Goal: Task Accomplishment & Management: Complete application form

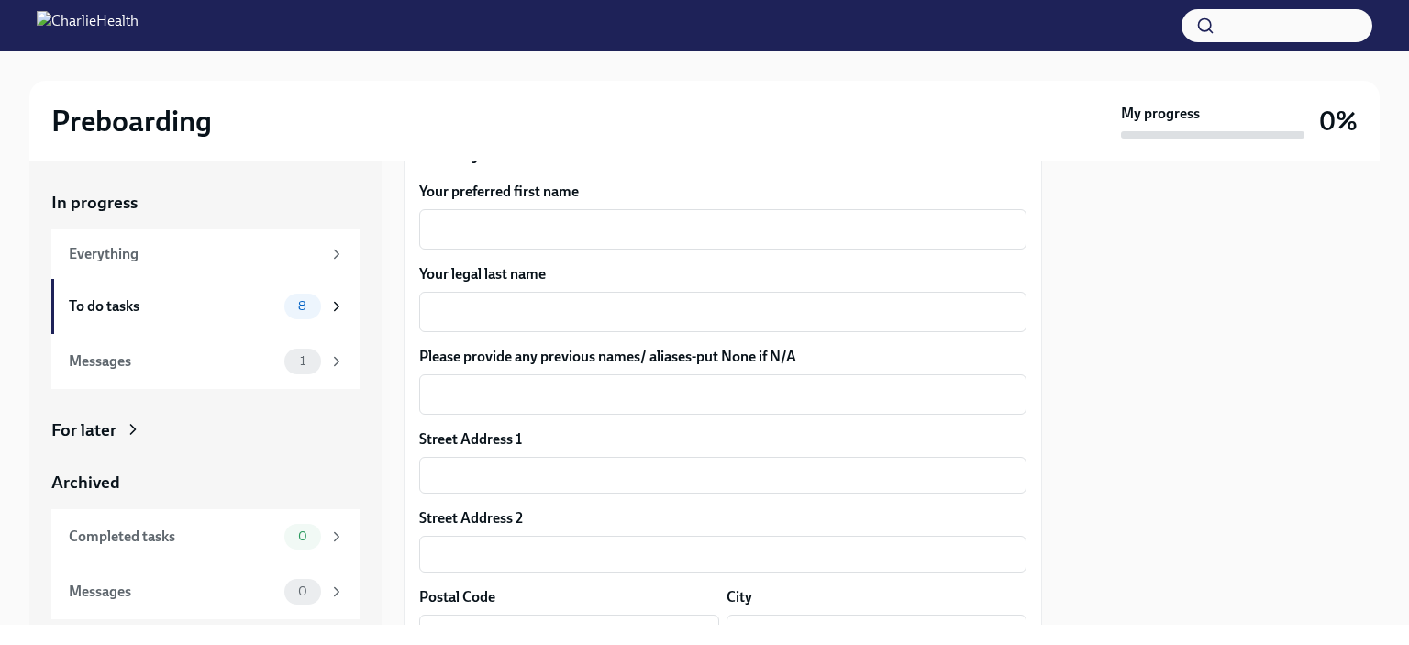
scroll to position [296, 0]
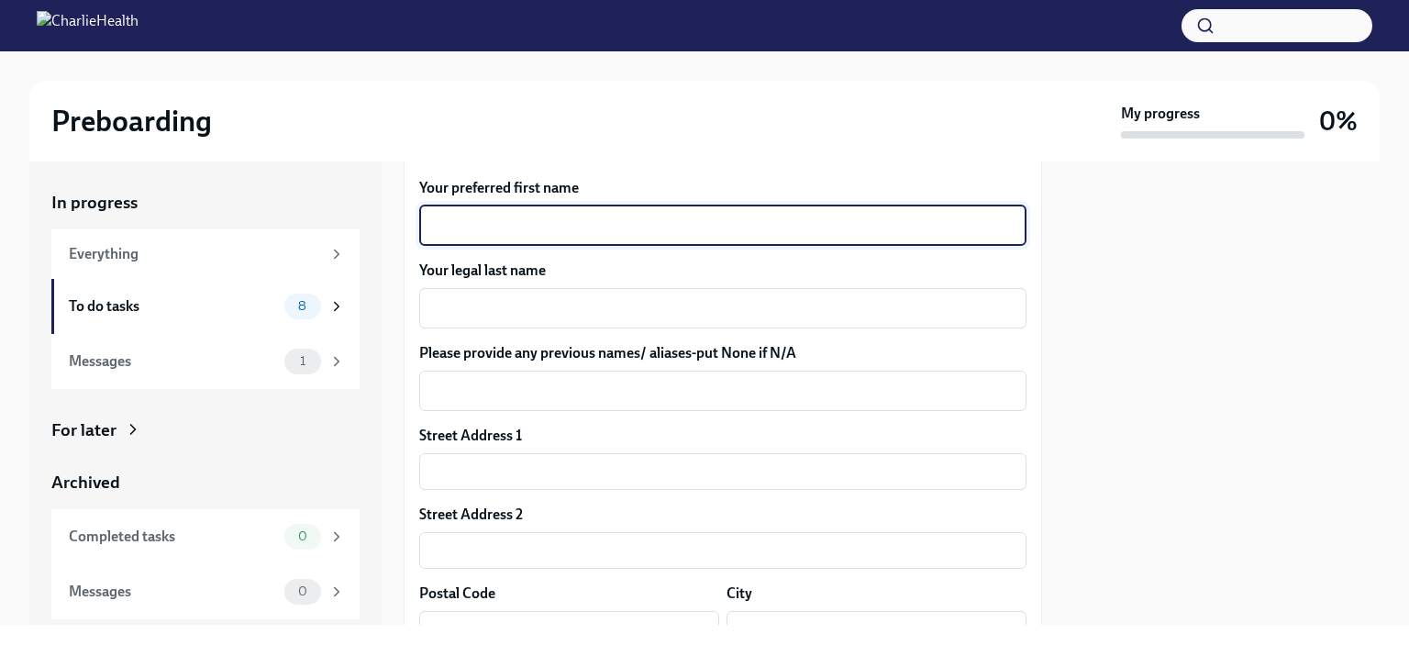
click at [679, 237] on textarea "Your preferred first name" at bounding box center [722, 226] width 585 height 22
type textarea "[PERSON_NAME]"
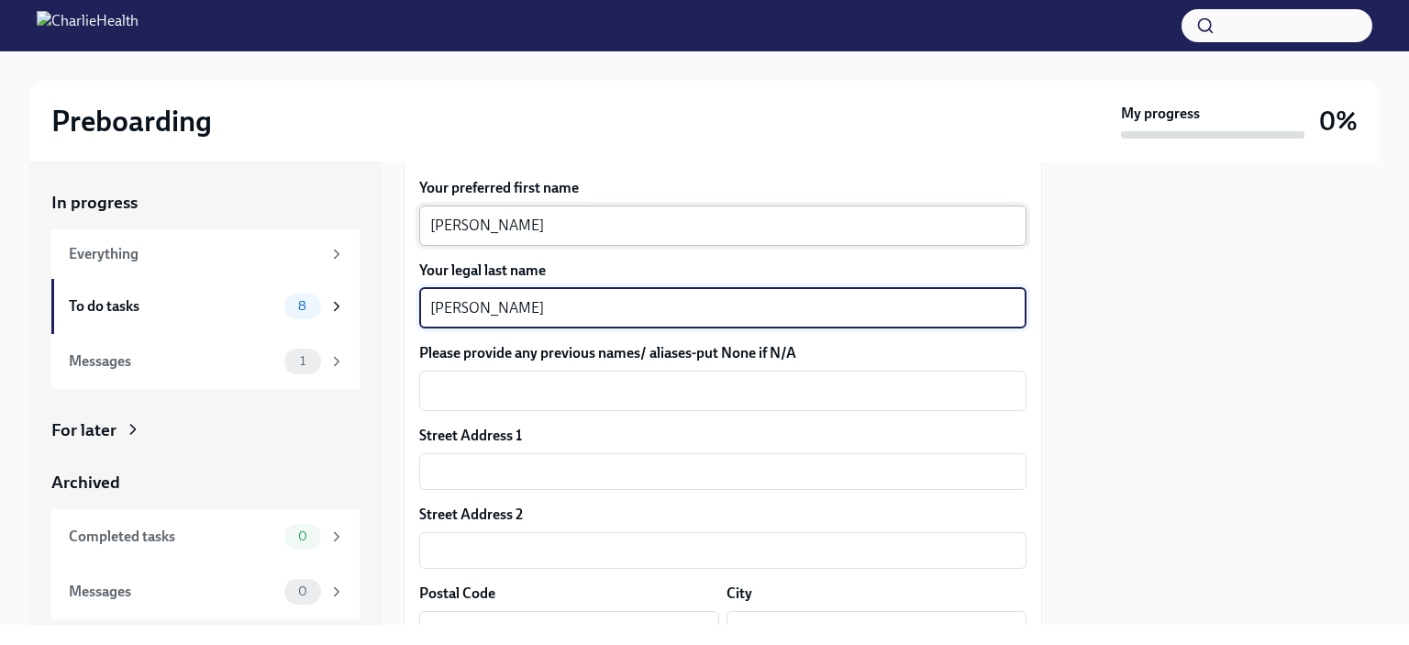
type textarea "[PERSON_NAME]"
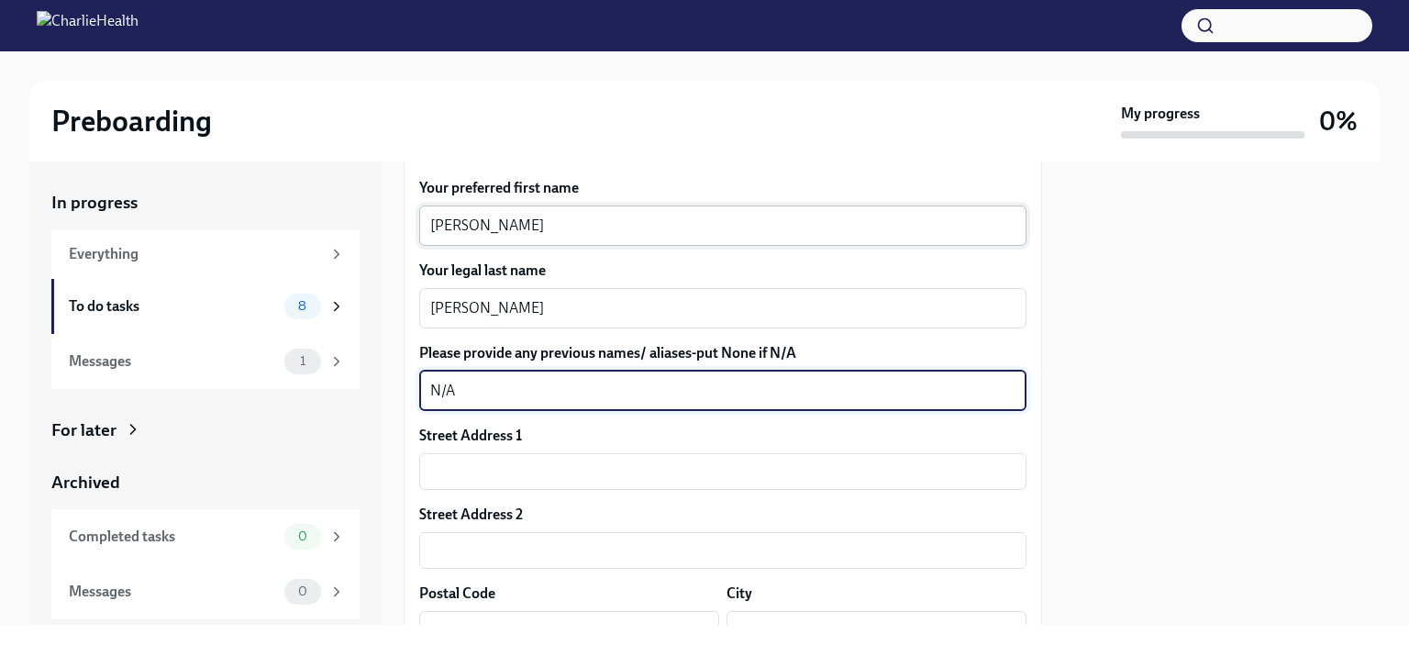
type textarea "N/A"
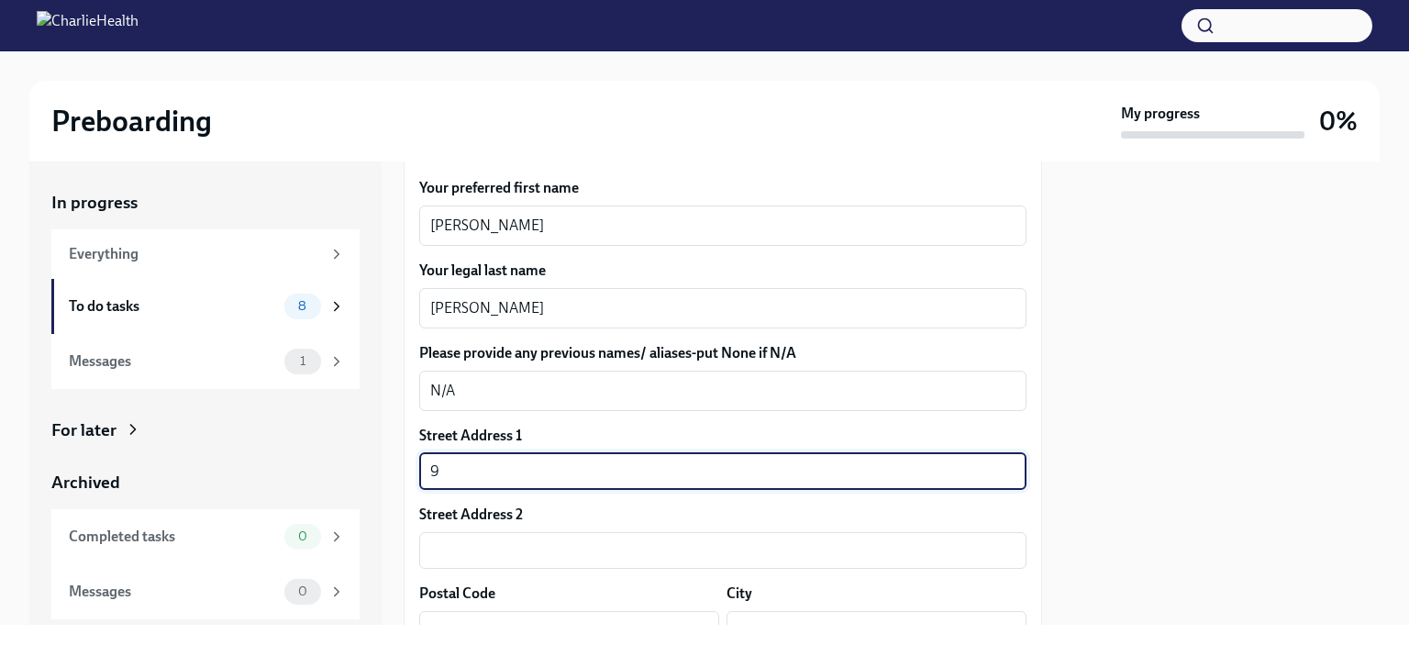
type input "[STREET_ADDRESS]"
type input "4411"
type input "79119"
type input "Amarillo"
type input "[GEOGRAPHIC_DATA]"
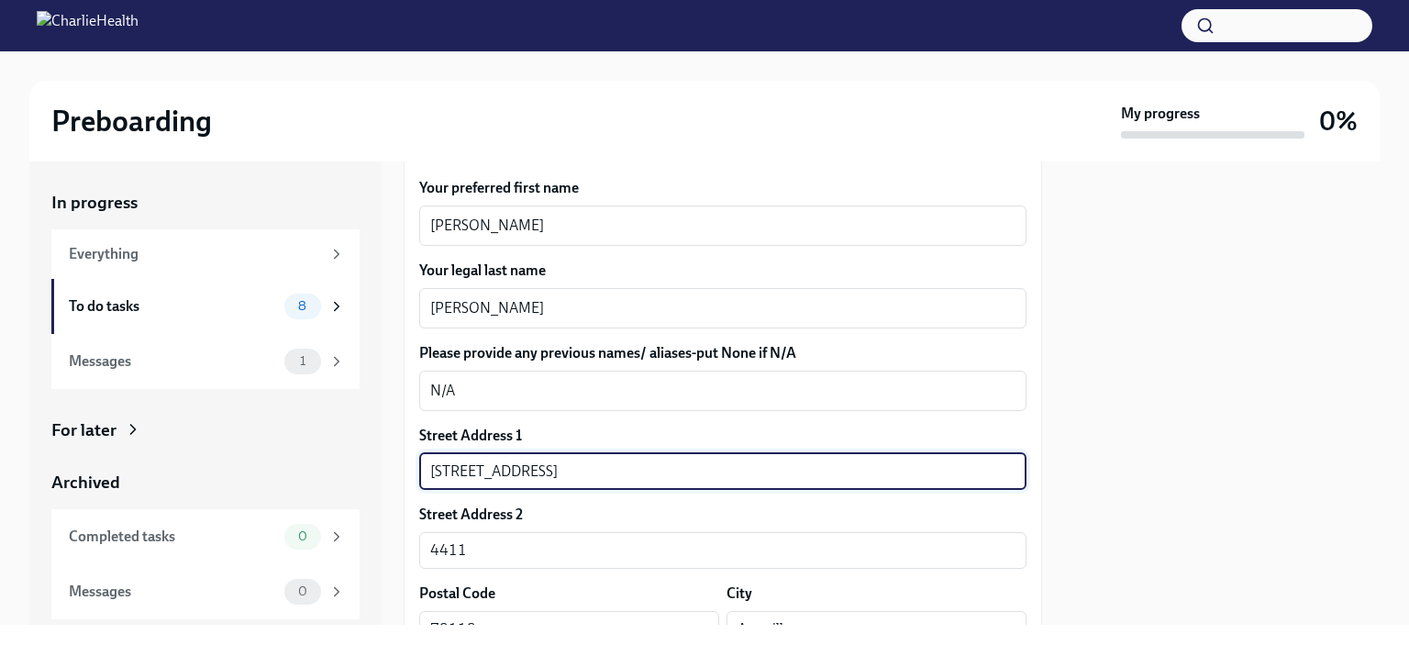
type input "US"
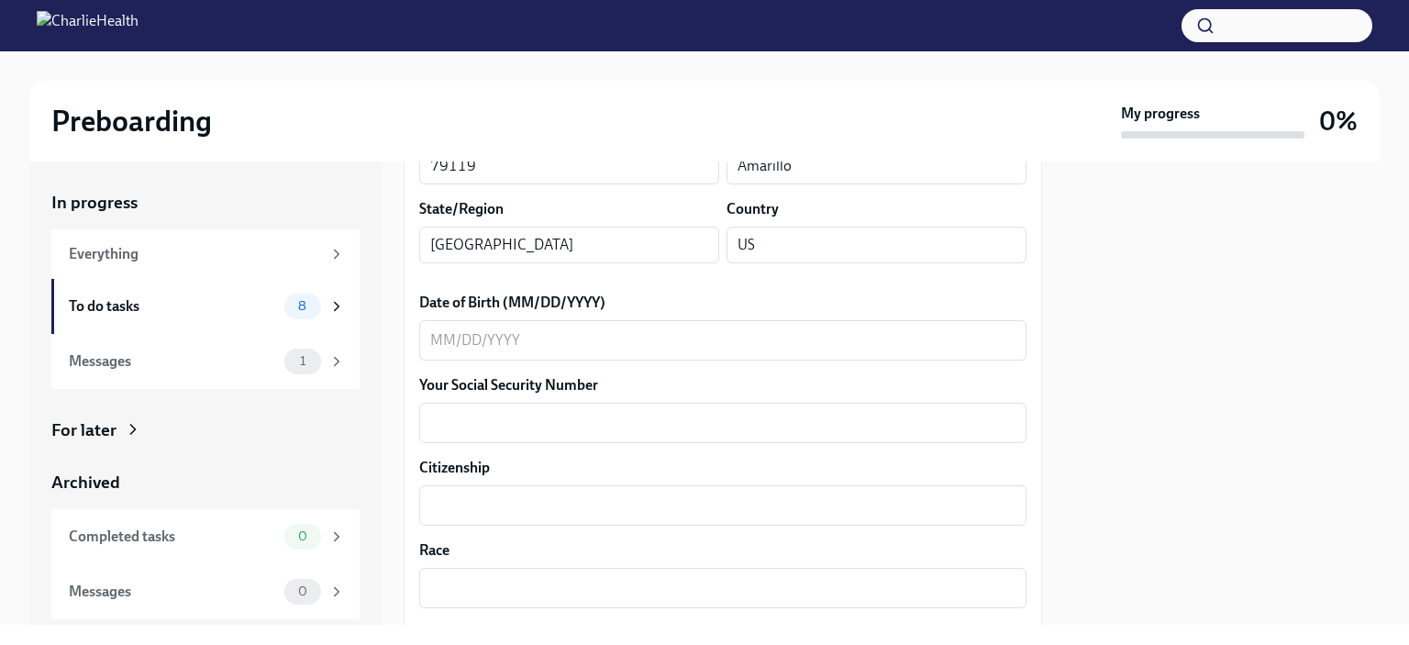
scroll to position [776, 0]
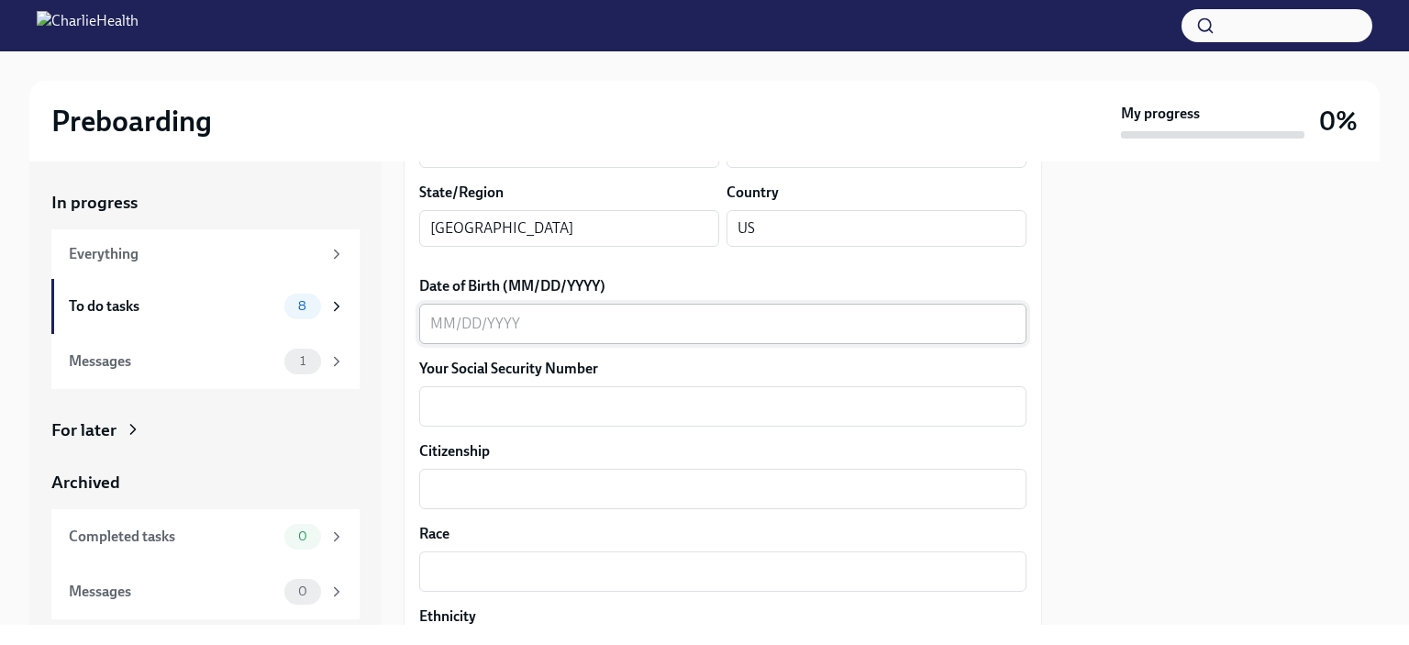
click at [747, 344] on div "x ​" at bounding box center [722, 324] width 607 height 40
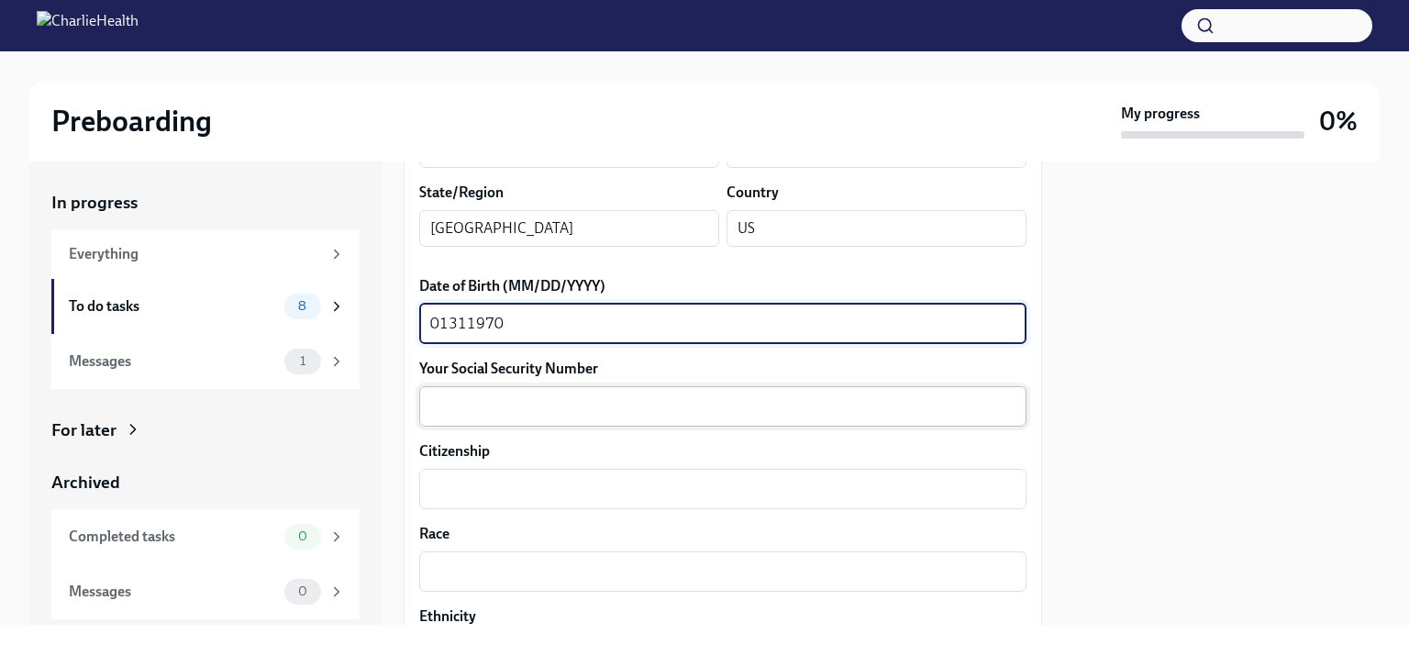
type textarea "01311970"
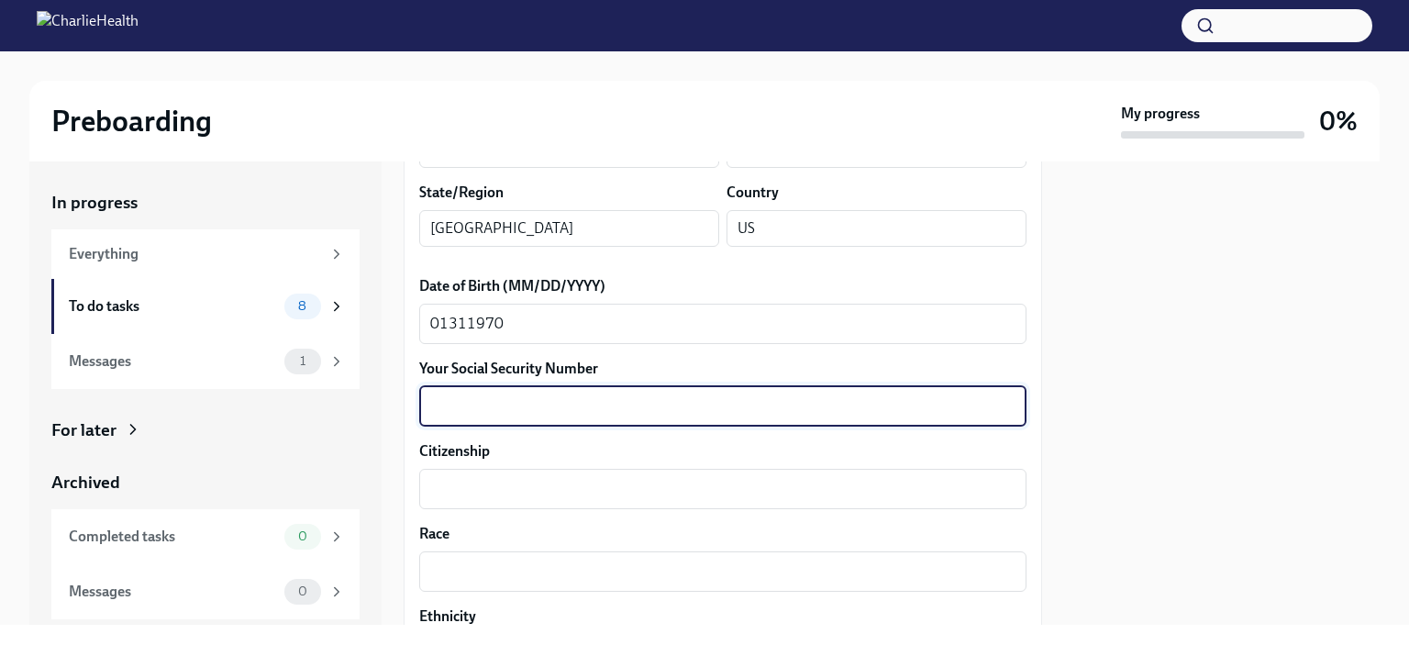
click at [594, 417] on textarea "Your Social Security Number" at bounding box center [722, 406] width 585 height 22
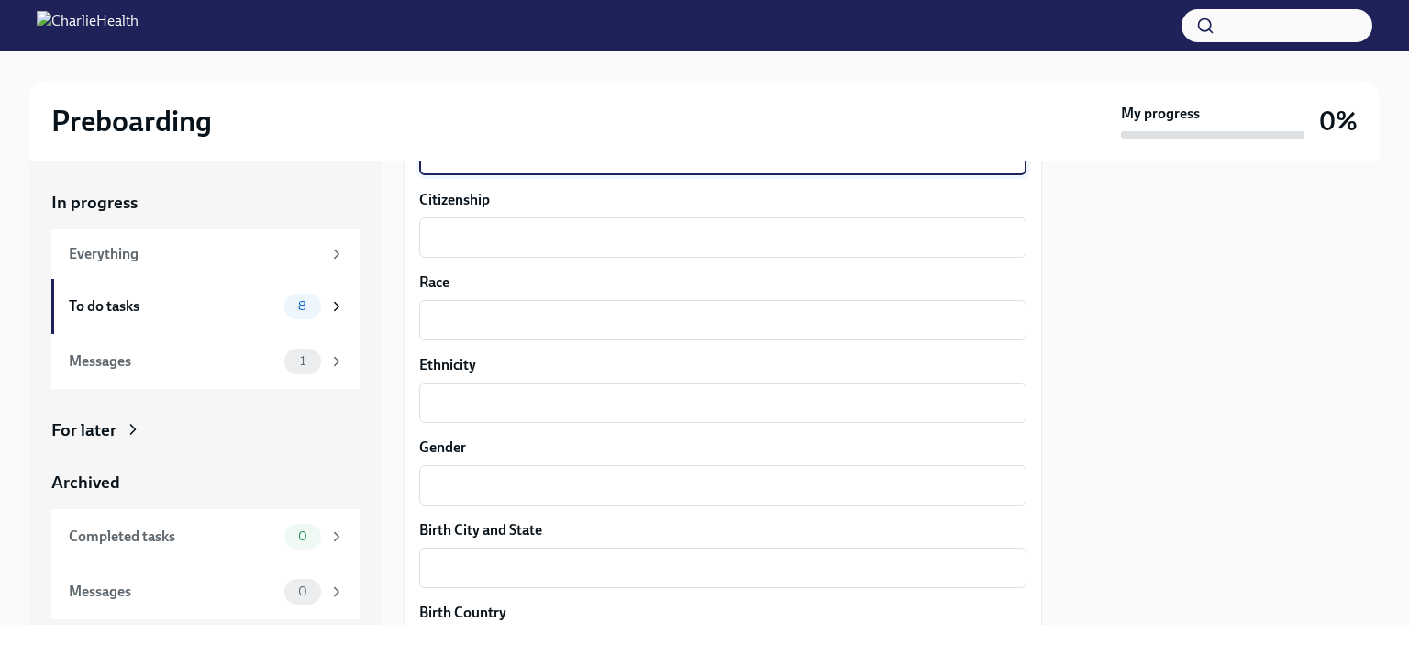
scroll to position [1031, 0]
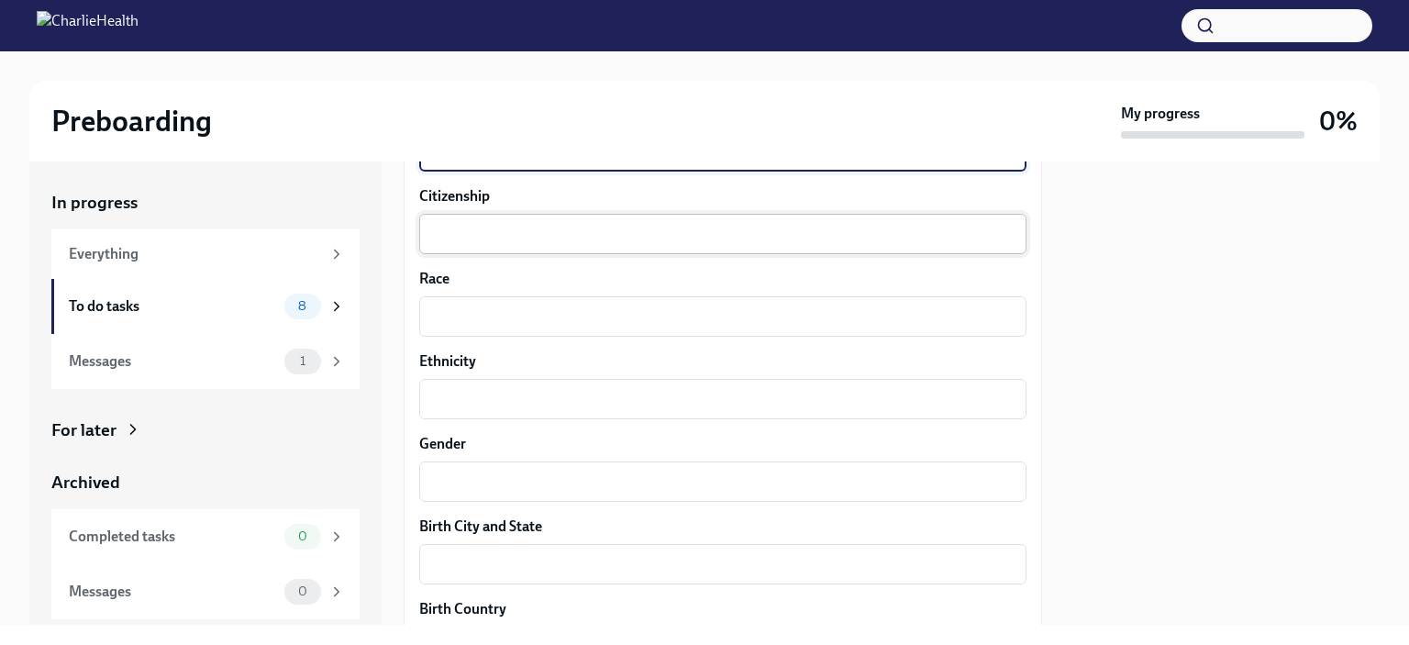
type textarea "485887043"
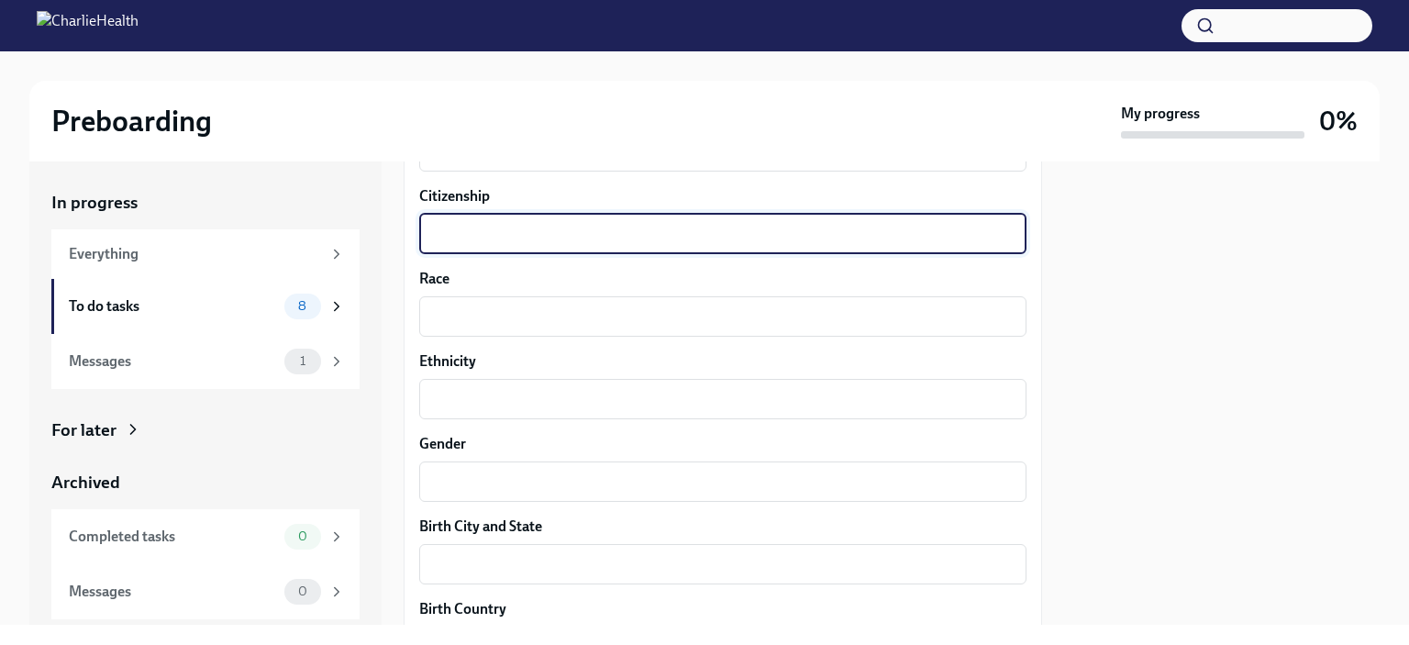
click at [661, 245] on textarea "Citizenship" at bounding box center [722, 234] width 585 height 22
type textarea "[GEOGRAPHIC_DATA]"
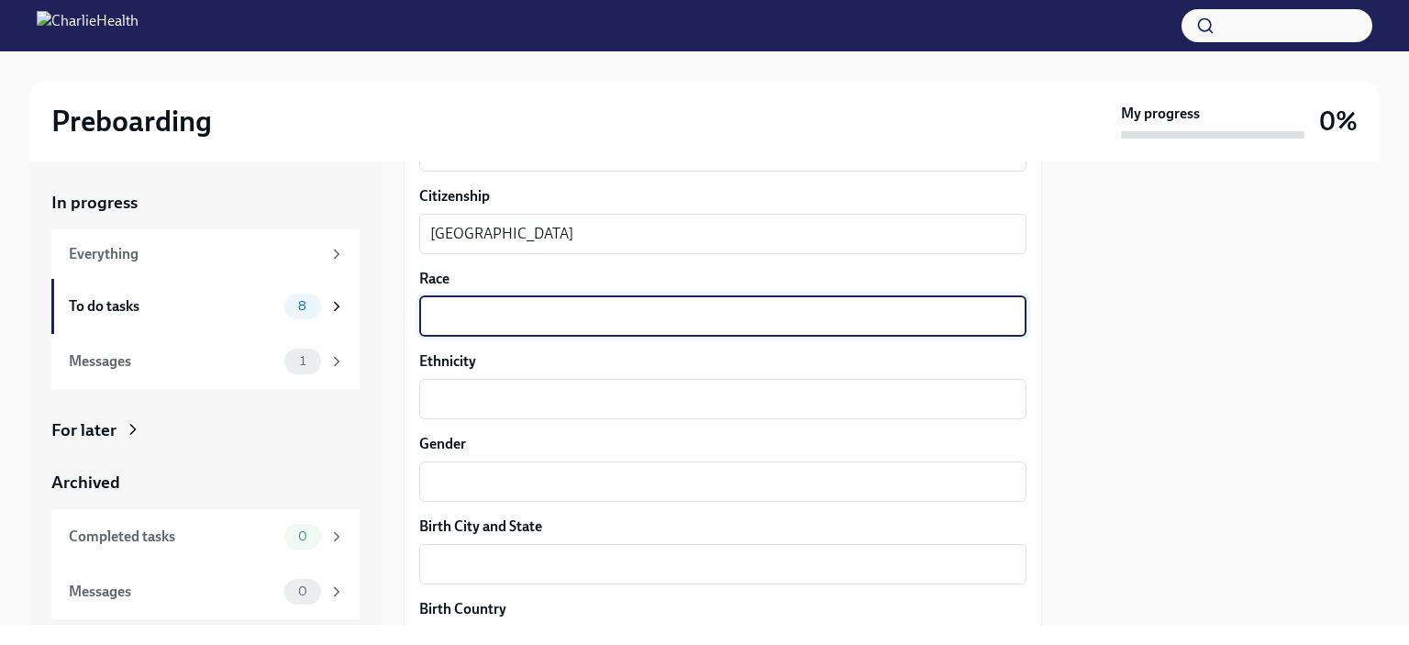
click at [612, 327] on textarea "Race" at bounding box center [722, 316] width 585 height 22
type textarea "[DEMOGRAPHIC_DATA]"
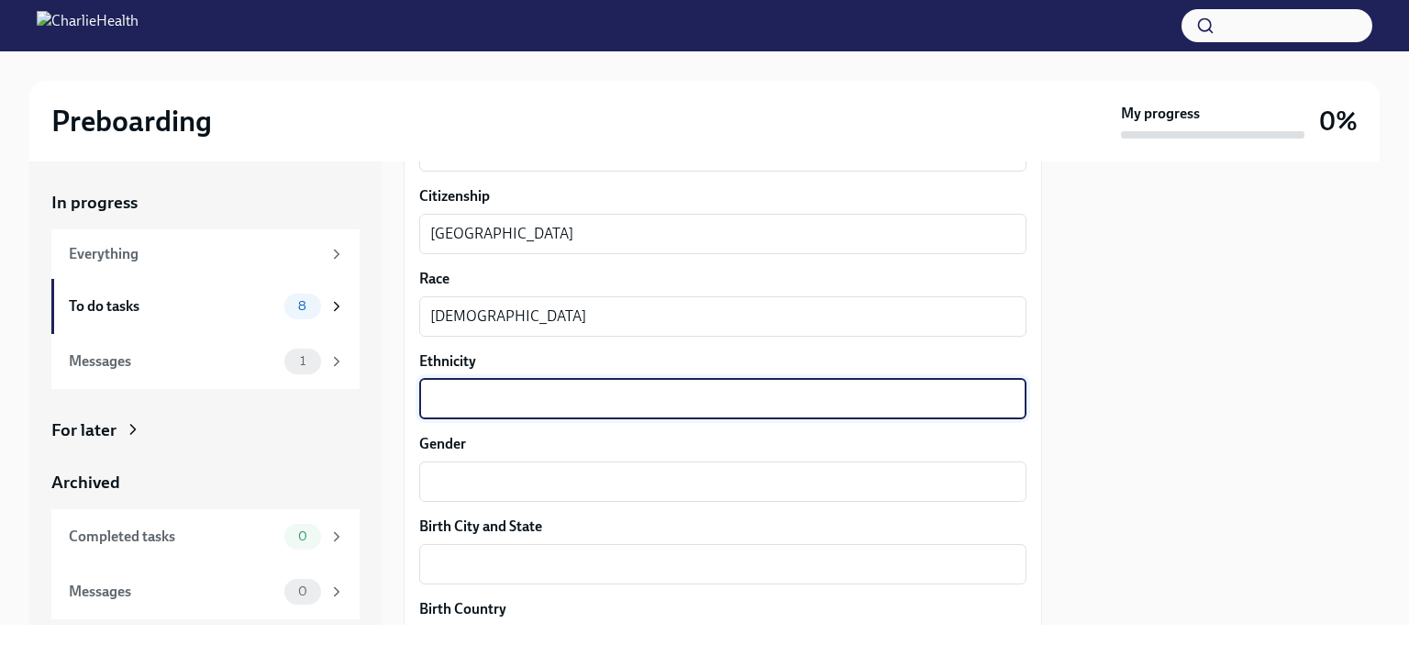
click at [541, 410] on textarea "Ethnicity" at bounding box center [722, 399] width 585 height 22
type textarea "E"
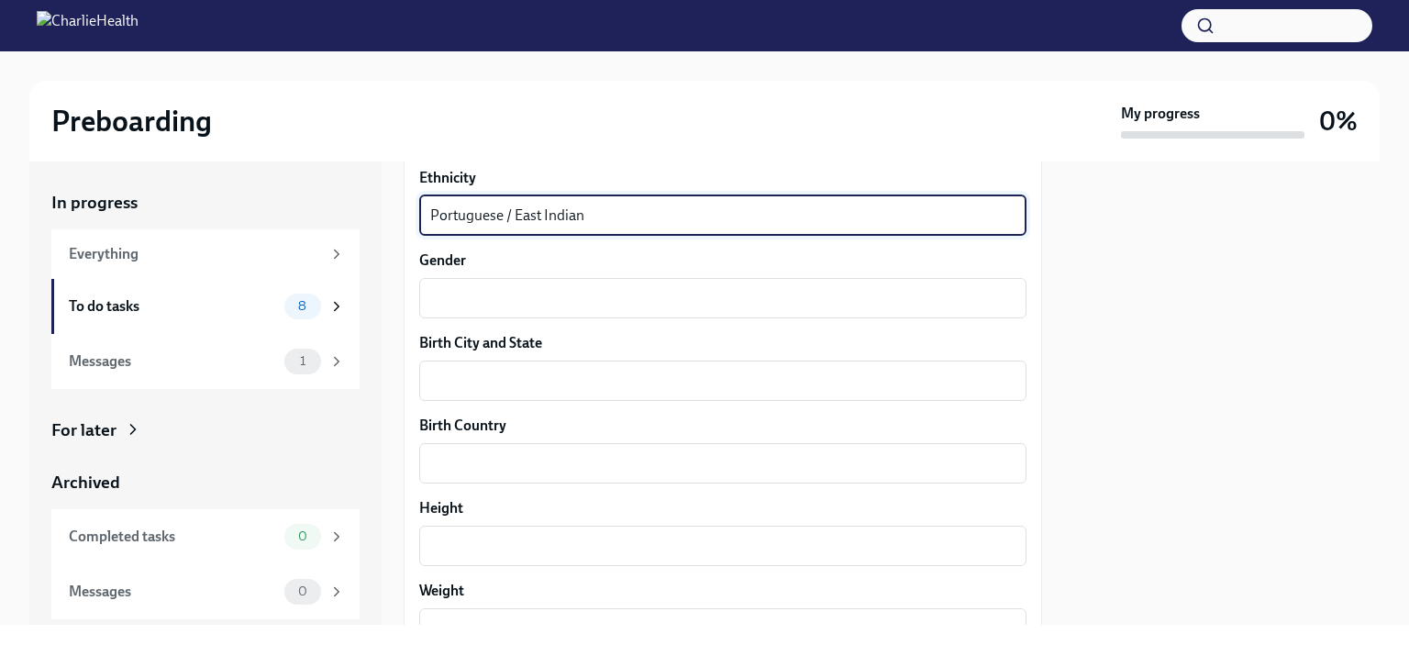
scroll to position [1324, 0]
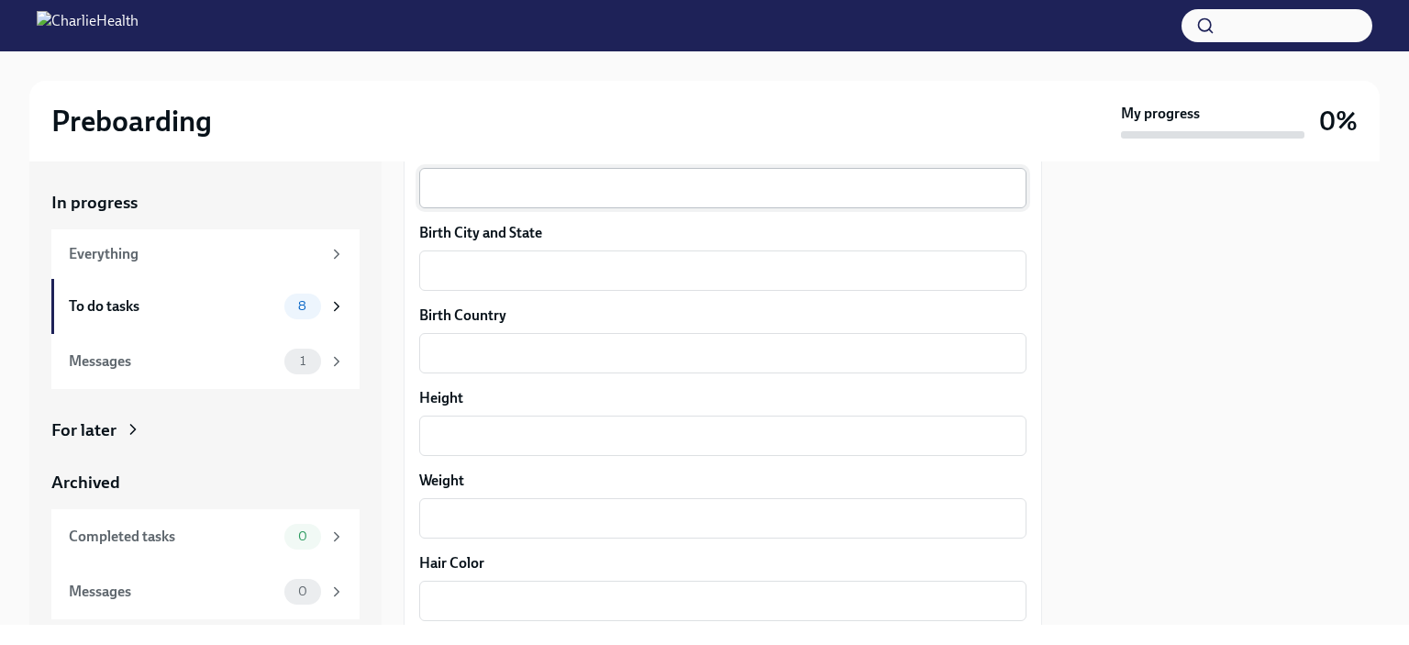
type textarea "Portuguese / East Indian"
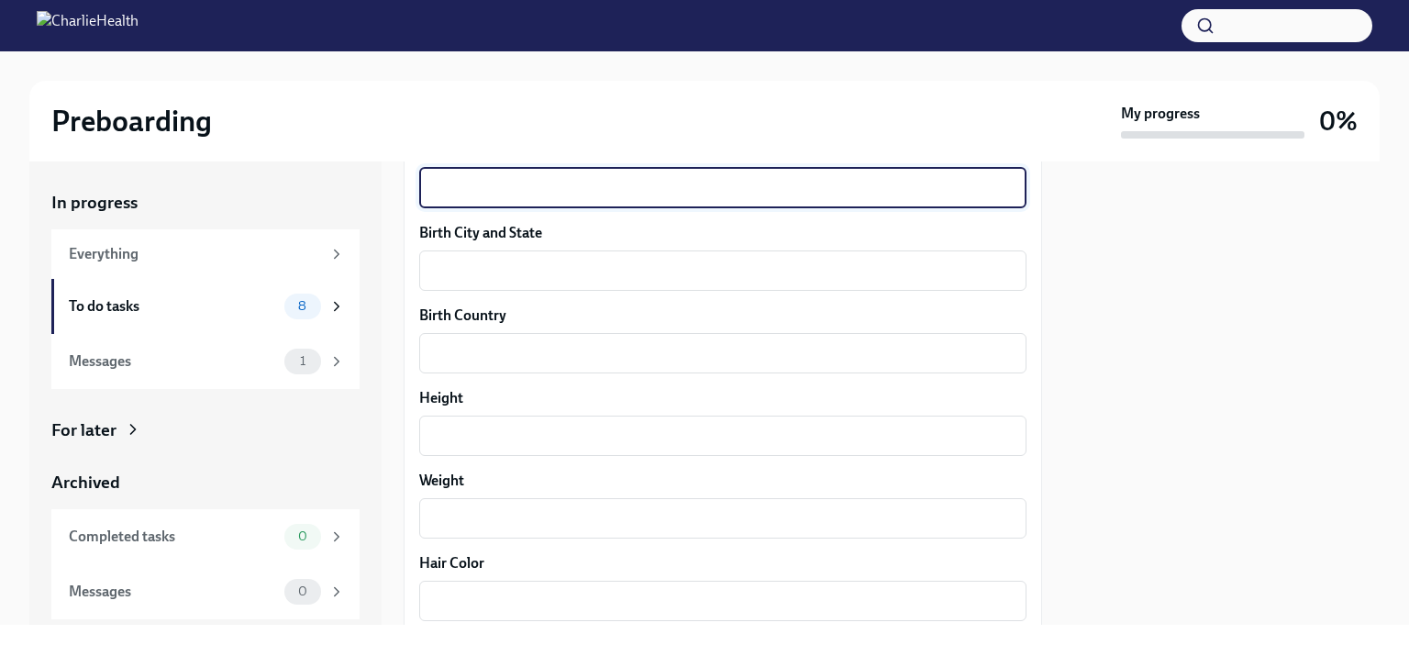
click at [556, 199] on textarea "Gender" at bounding box center [722, 188] width 585 height 22
type textarea "[DEMOGRAPHIC_DATA]"
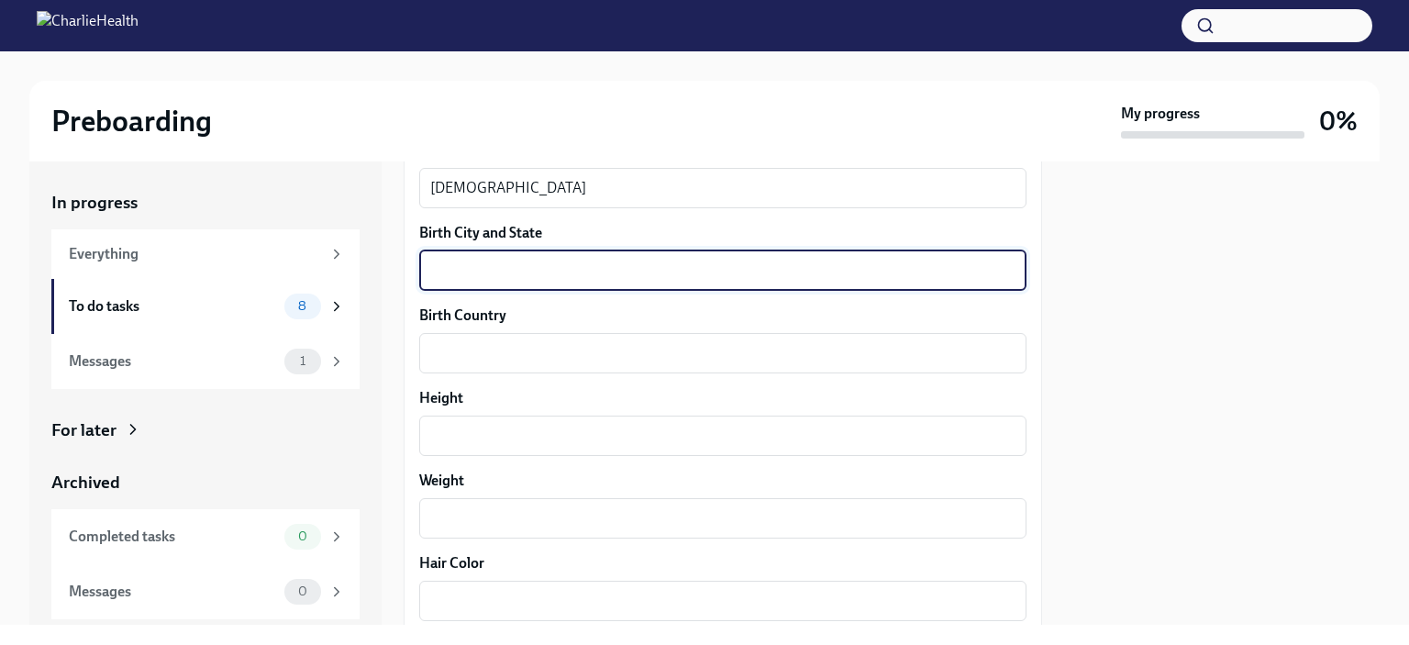
click at [519, 282] on textarea "Birth City and State" at bounding box center [722, 271] width 585 height 22
type textarea "[GEOGRAPHIC_DATA]"
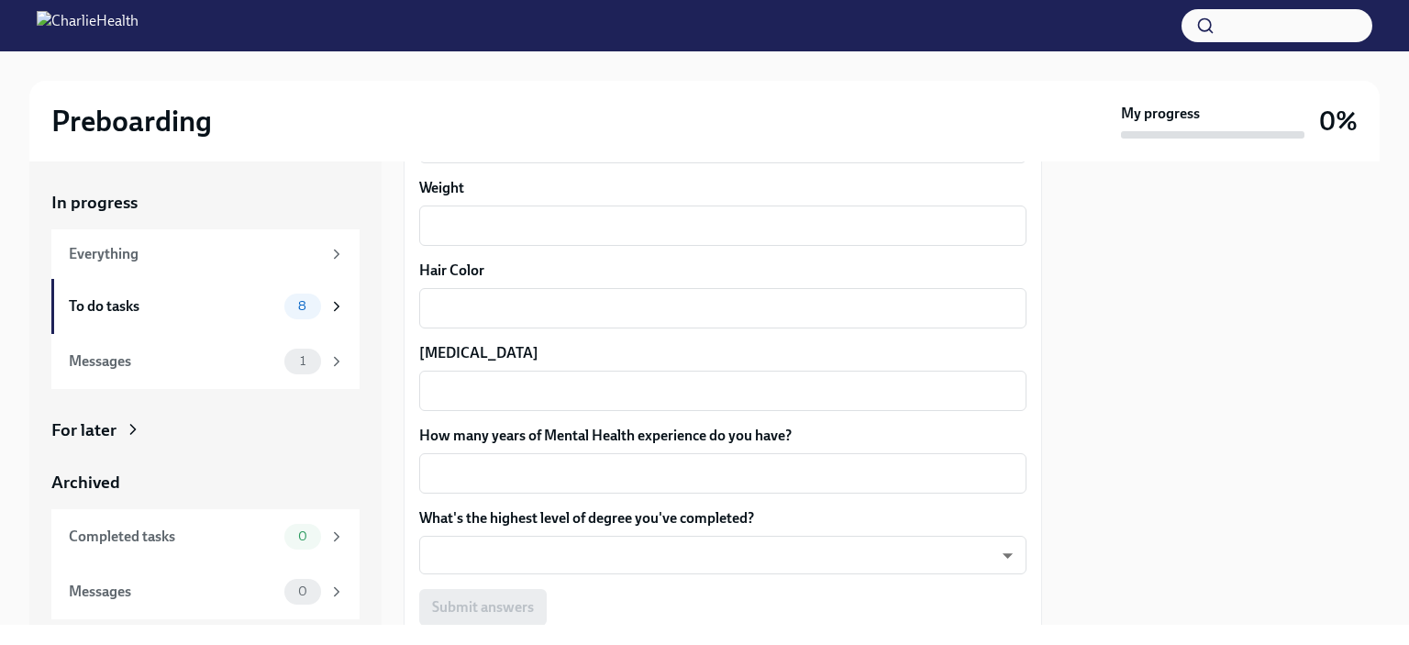
scroll to position [1612, 0]
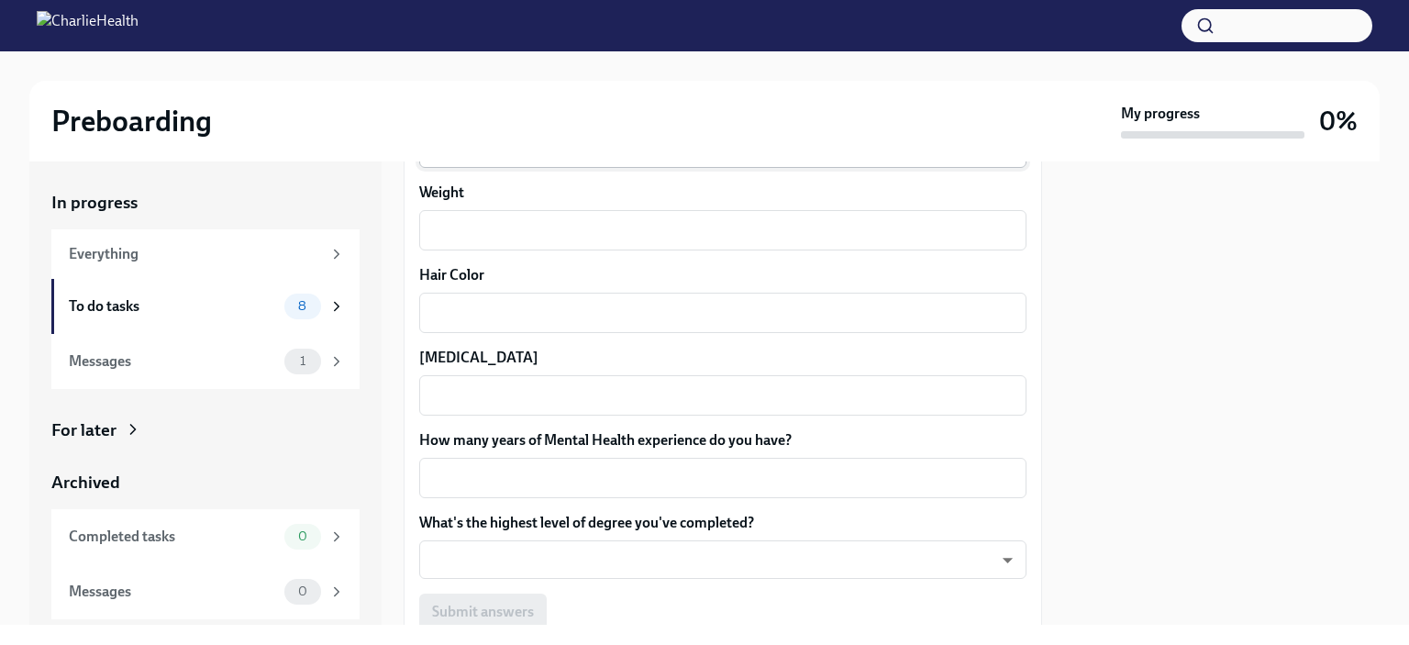
type textarea "[GEOGRAPHIC_DATA]"
click at [450, 159] on textarea "Height" at bounding box center [722, 148] width 585 height 22
type textarea "5'1""
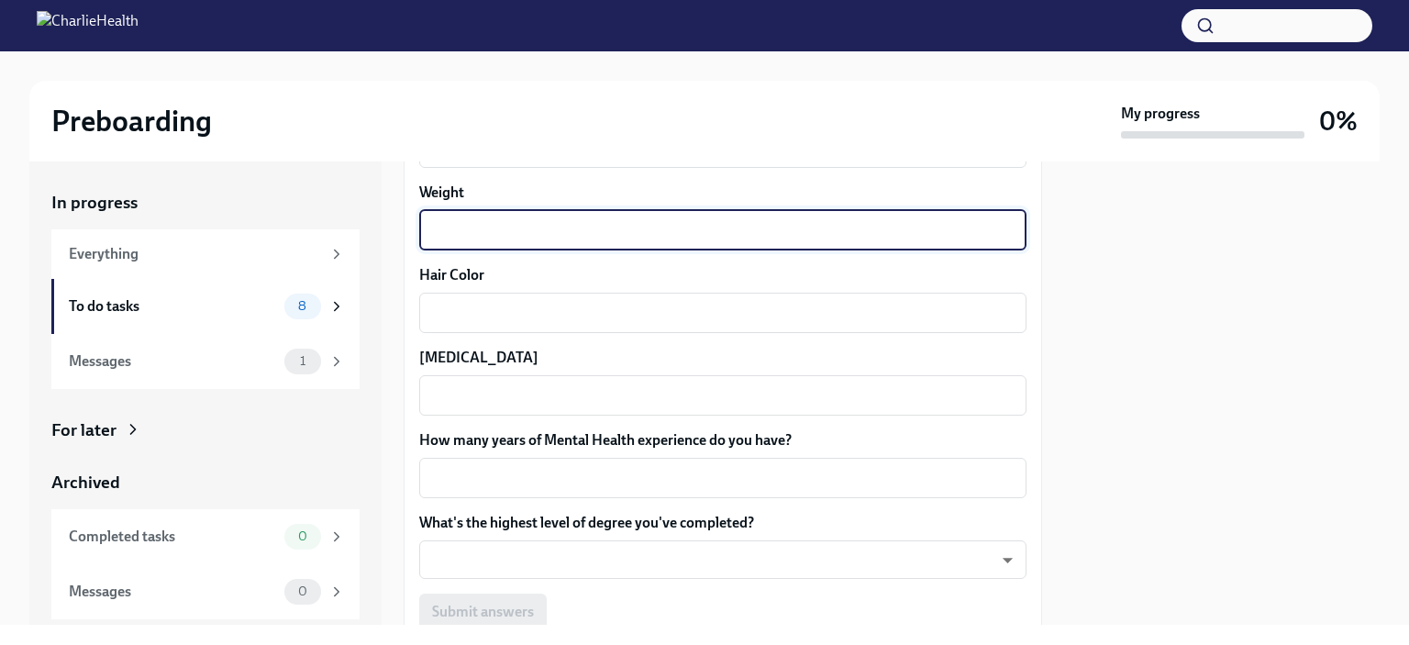
click at [545, 241] on textarea "Weight" at bounding box center [722, 230] width 585 height 22
type textarea "165"
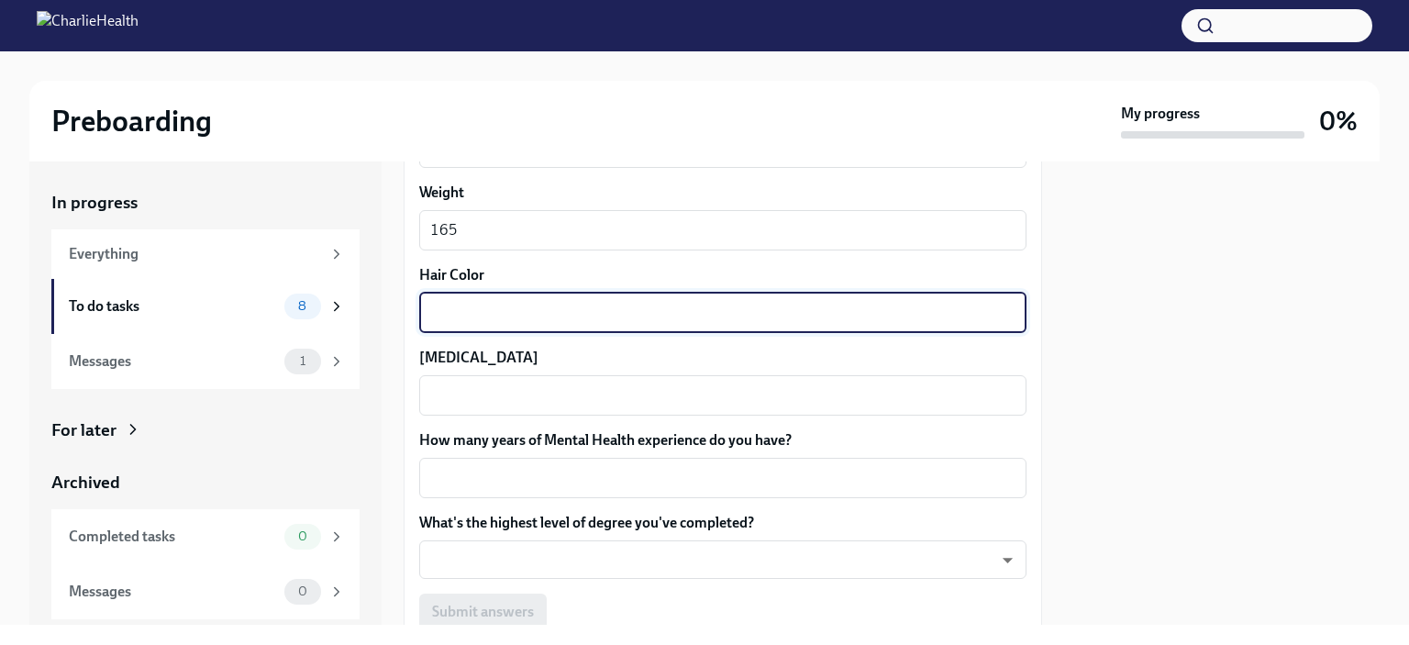
click at [499, 324] on textarea "Hair Color" at bounding box center [722, 313] width 585 height 22
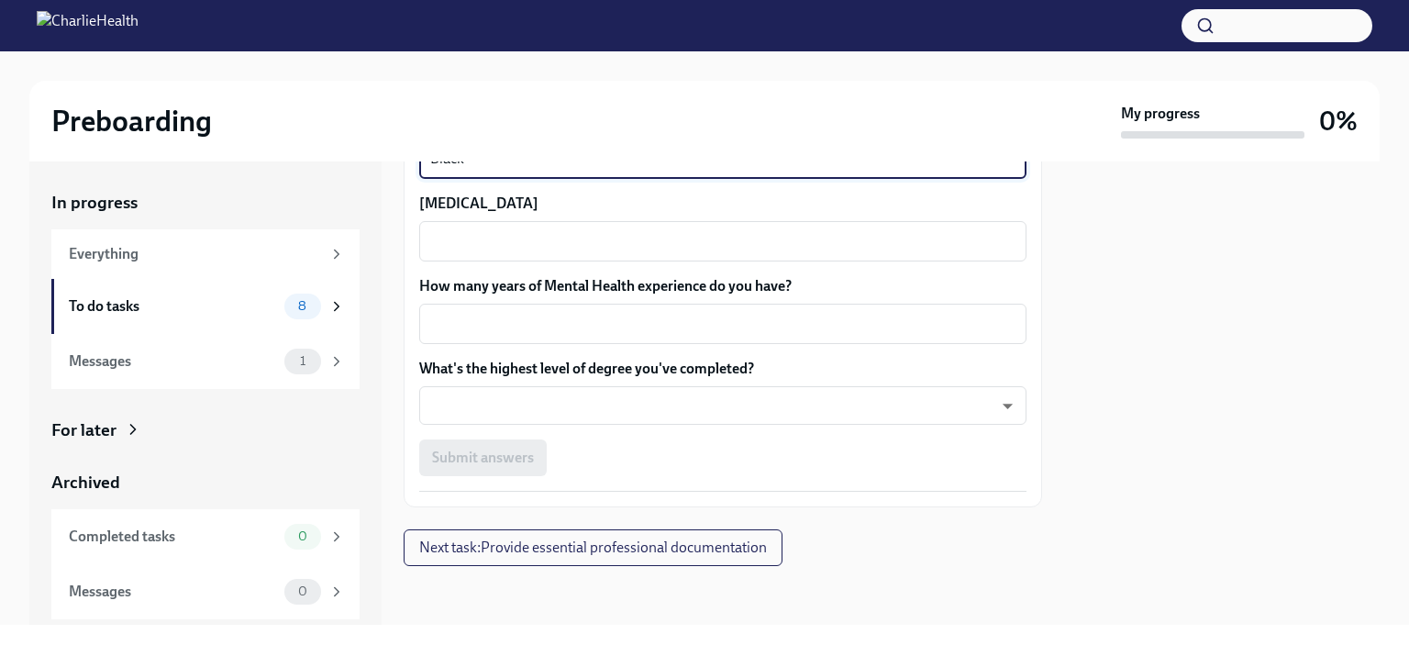
scroll to position [1809, 0]
type textarea "Black"
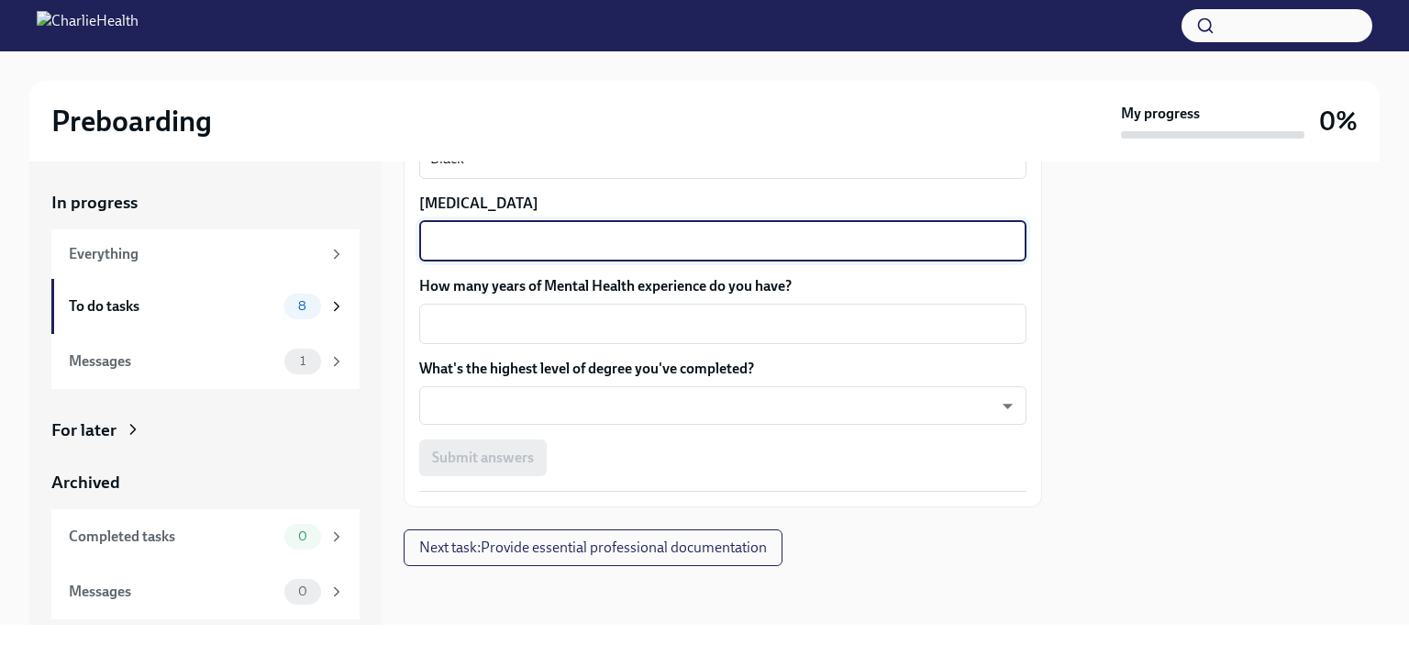
click at [728, 252] on textarea "[MEDICAL_DATA]" at bounding box center [722, 241] width 585 height 22
type textarea "Brown"
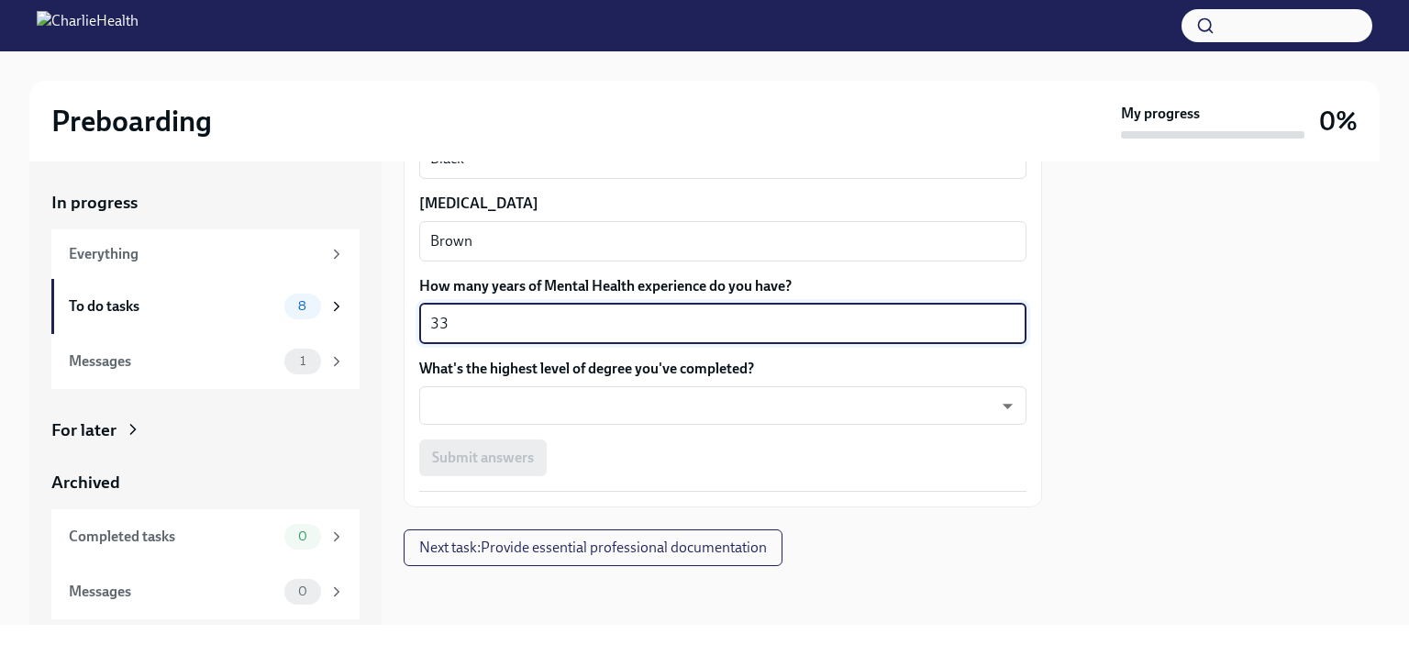
scroll to position [1973, 0]
type textarea "33"
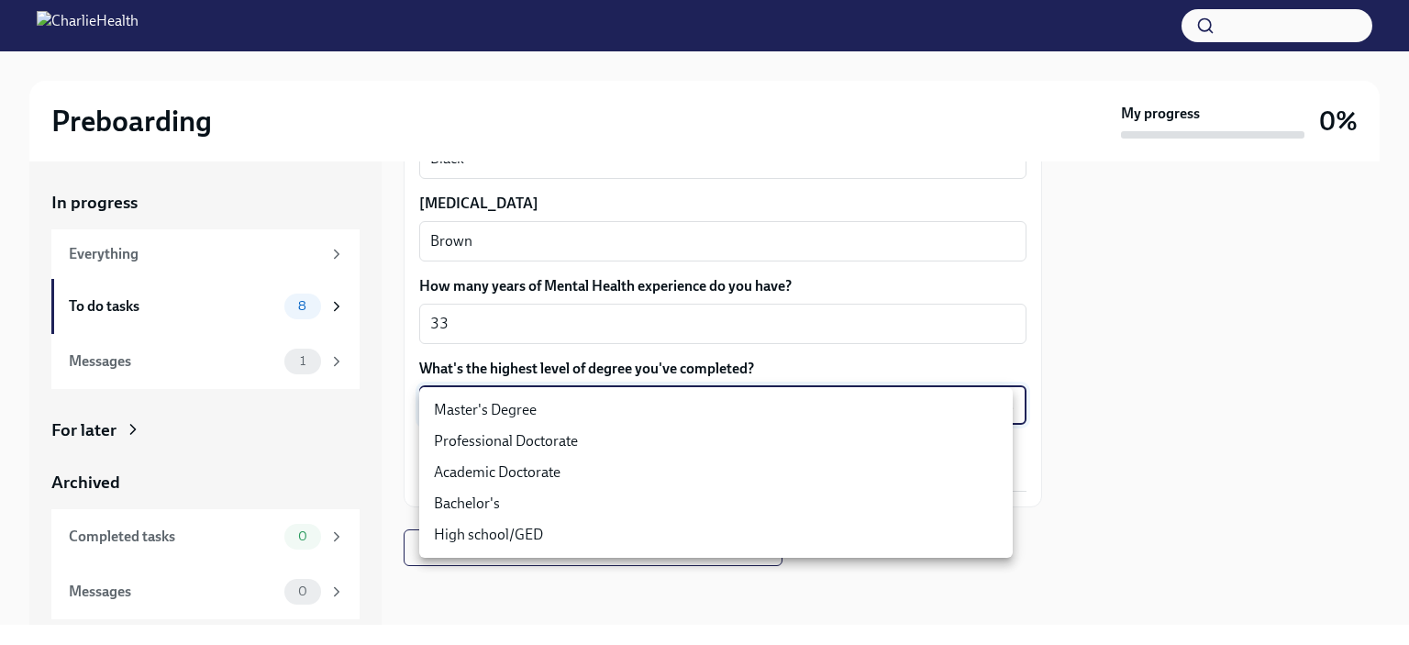
click at [990, 425] on body "Preboarding My progress 0% In progress Everything To do tasks 8 Messages 1 For …" at bounding box center [704, 322] width 1409 height 645
click at [976, 426] on li "Master's Degree" at bounding box center [715, 409] width 593 height 31
type input "2vBr-ghkD"
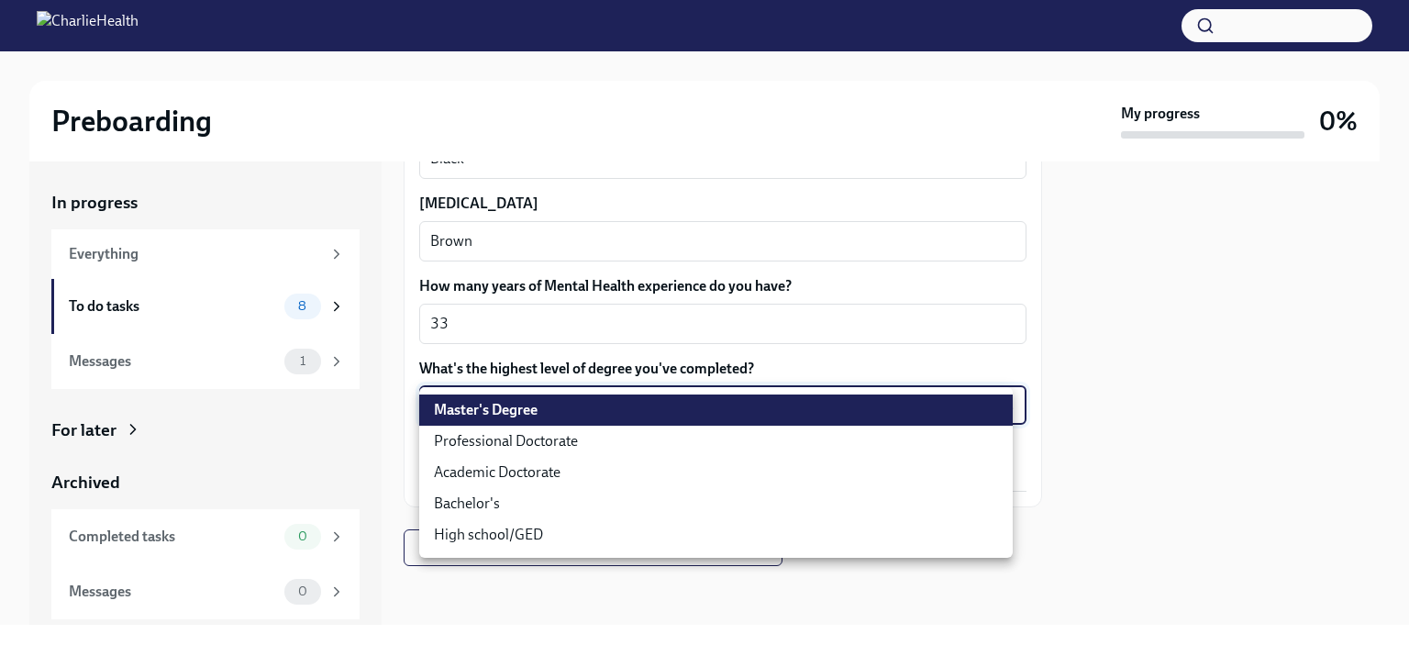
click at [976, 428] on body "Preboarding My progress 0% In progress Everything To do tasks 8 Messages 1 For …" at bounding box center [704, 322] width 1409 height 645
click at [1145, 356] on div at bounding box center [704, 322] width 1409 height 645
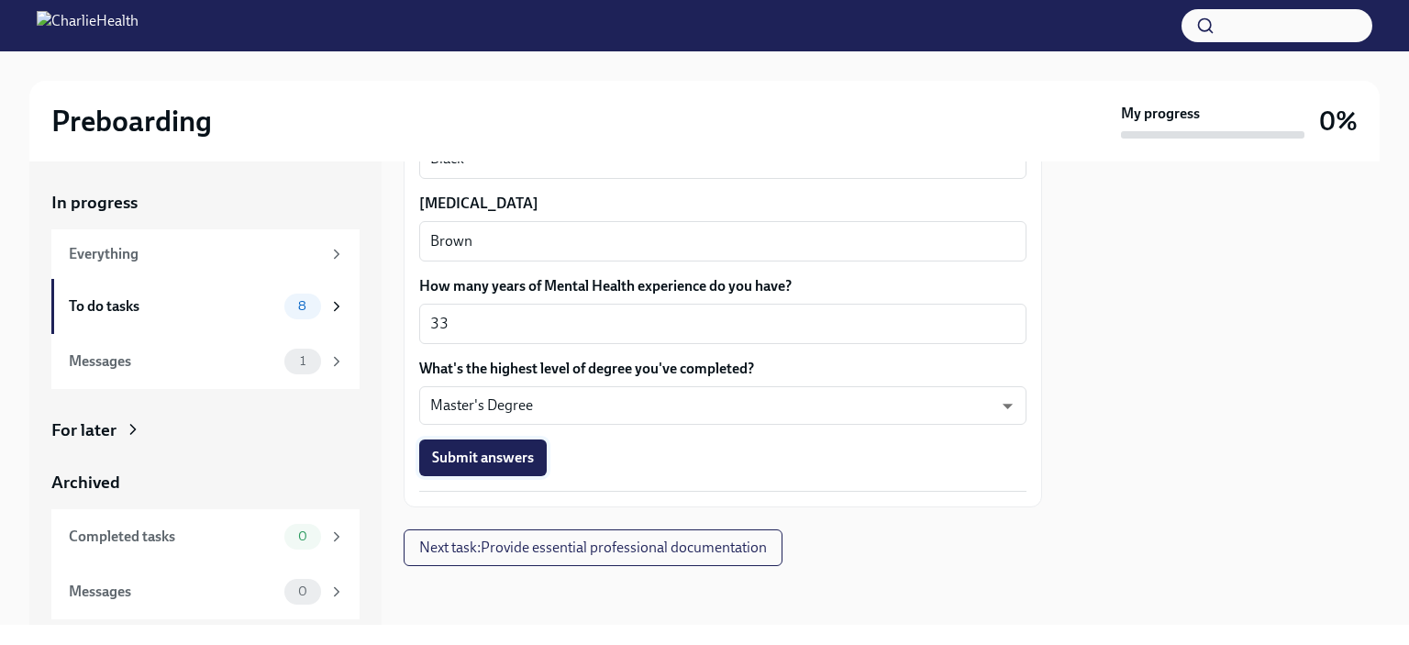
click at [490, 467] on span "Submit answers" at bounding box center [483, 457] width 102 height 18
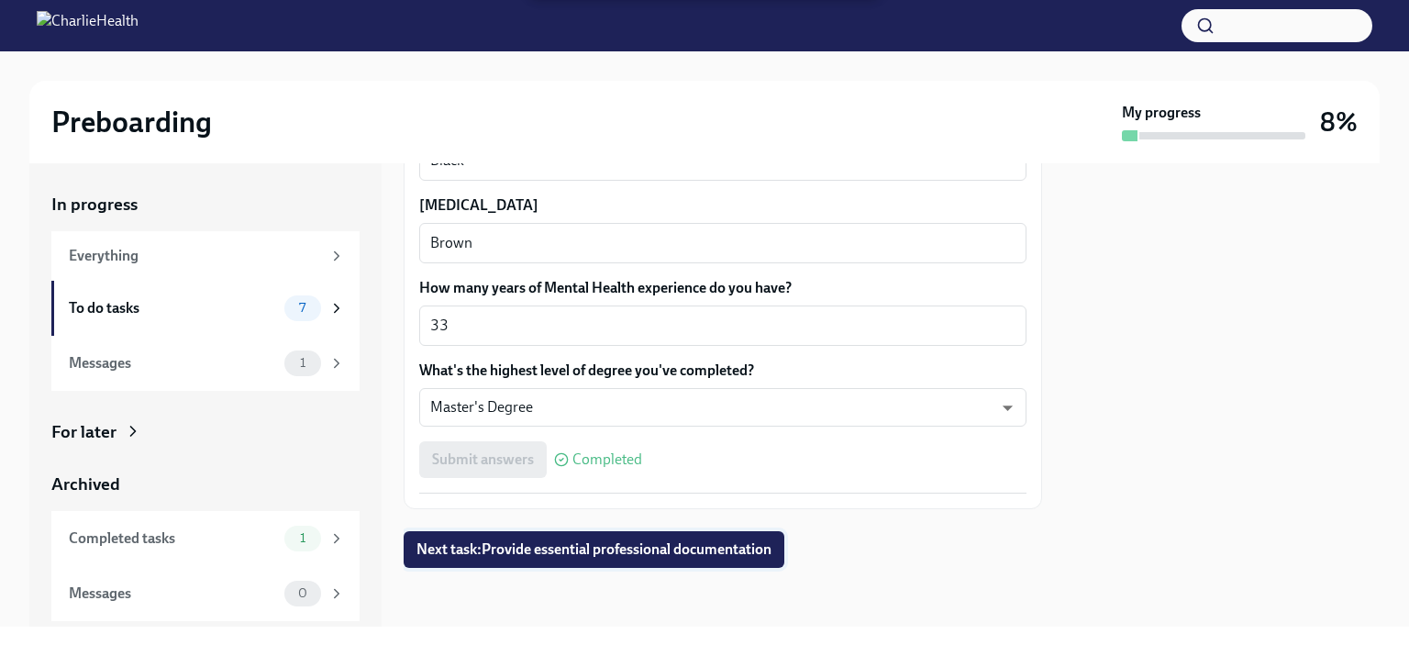
click at [771, 557] on span "Next task : Provide essential professional documentation" at bounding box center [593, 549] width 355 height 18
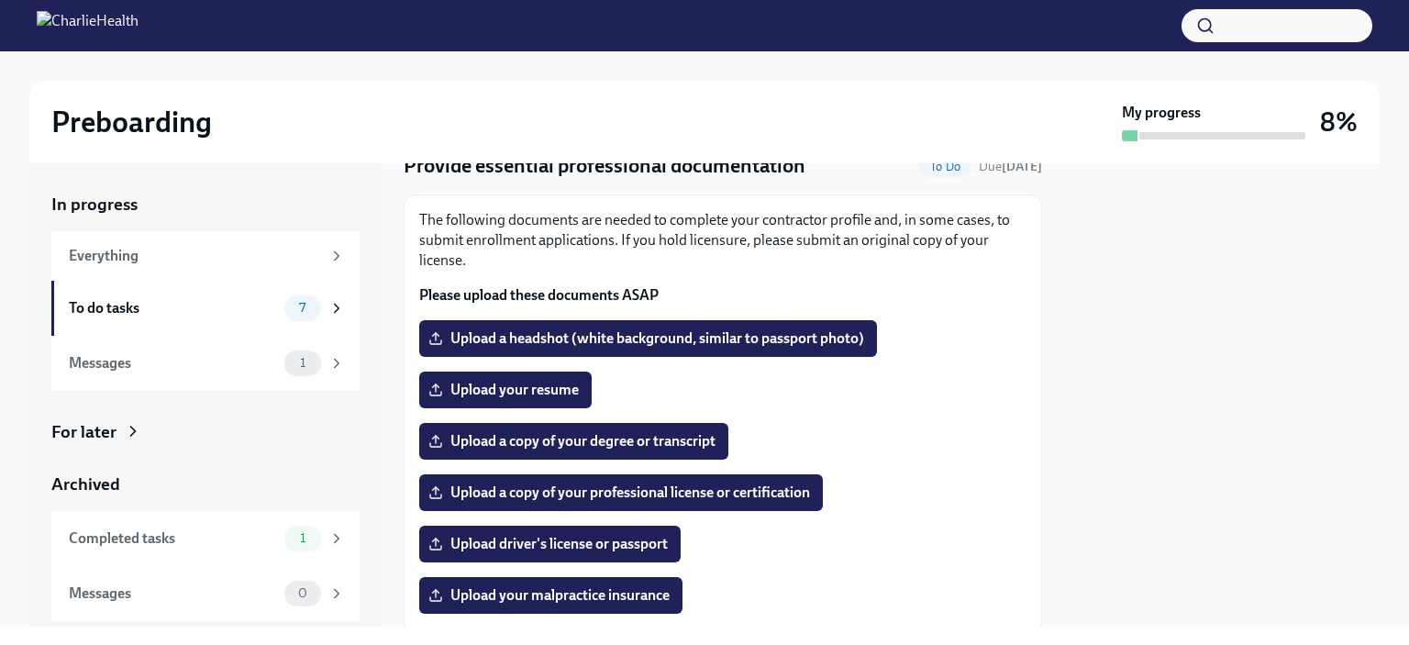
scroll to position [79, 0]
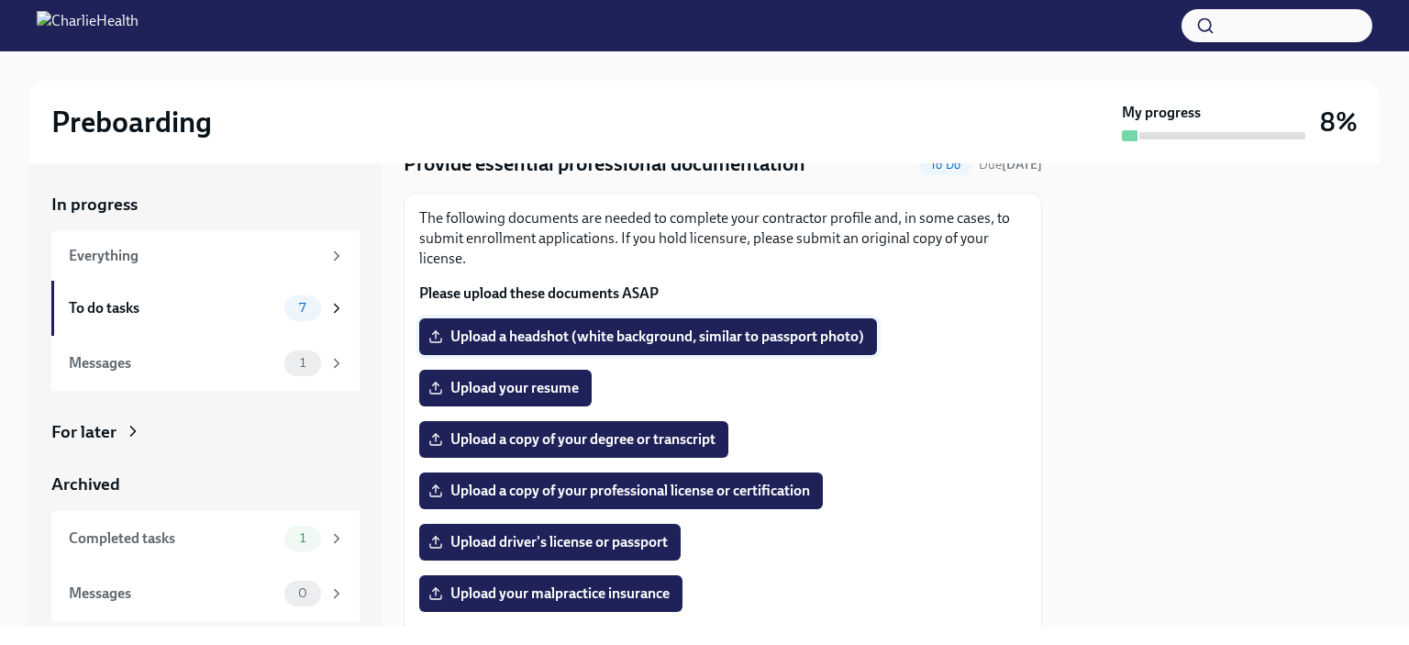
click at [818, 346] on span "Upload a headshot (white background, similar to passport photo)" at bounding box center [648, 336] width 432 height 18
click at [0, 0] on input "Upload a headshot (white background, similar to passport photo)" at bounding box center [0, 0] width 0 height 0
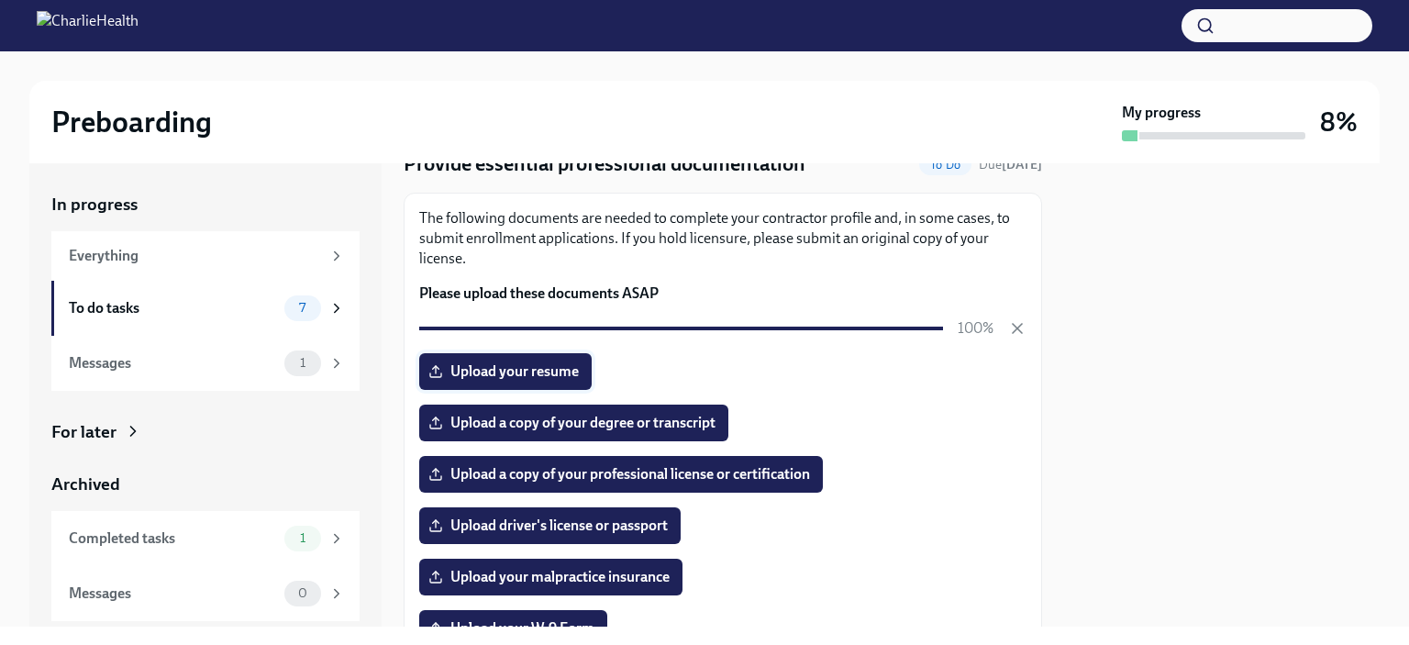
click at [579, 381] on span "Upload your resume" at bounding box center [505, 371] width 147 height 18
click at [0, 0] on input "Upload your resume" at bounding box center [0, 0] width 0 height 0
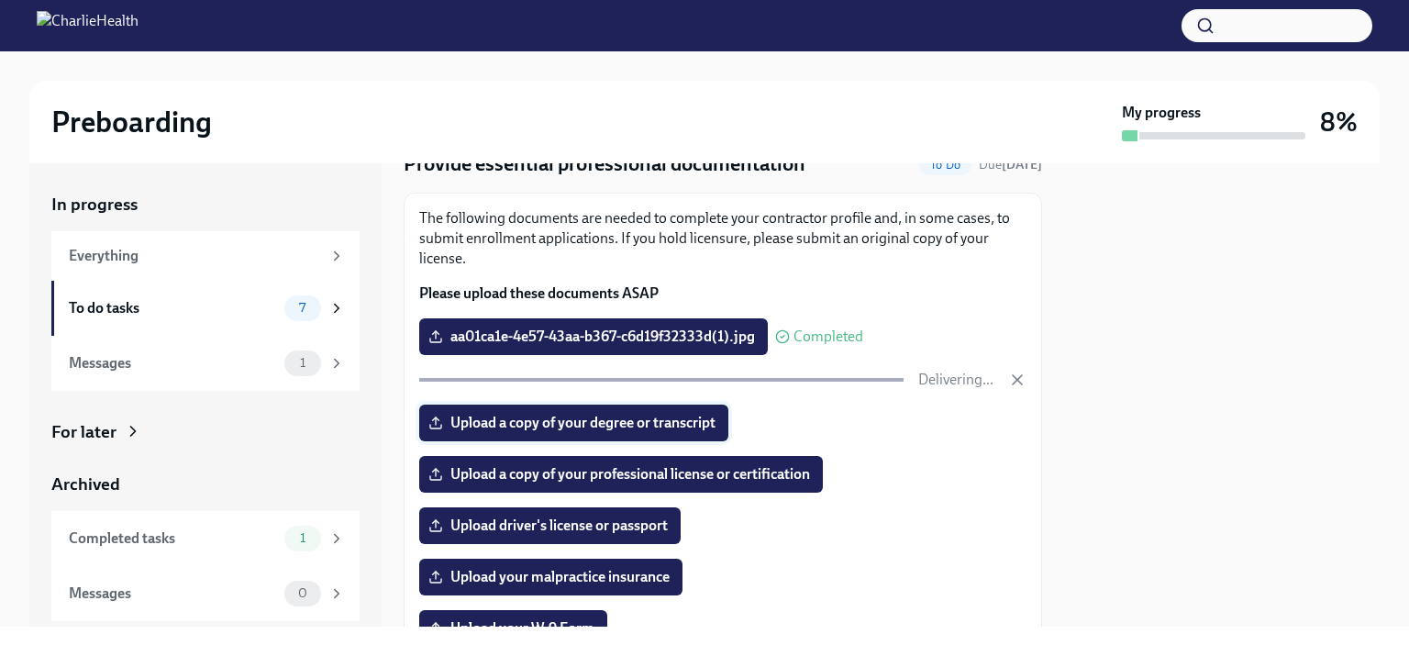
click at [715, 432] on span "Upload a copy of your degree or transcript" at bounding box center [573, 423] width 283 height 18
click at [0, 0] on input "Upload a copy of your degree or transcript" at bounding box center [0, 0] width 0 height 0
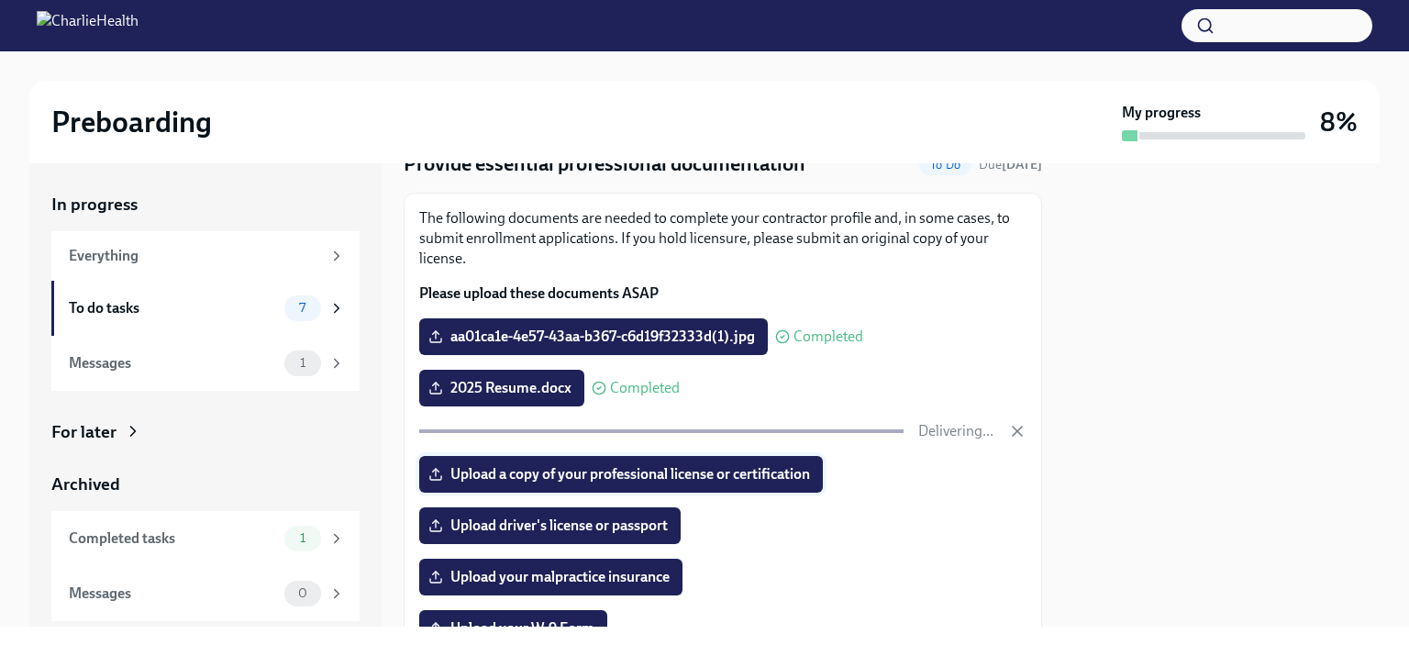
click at [704, 483] on span "Upload a copy of your professional license or certification" at bounding box center [621, 474] width 378 height 18
click at [0, 0] on input "Upload a copy of your professional license or certification" at bounding box center [0, 0] width 0 height 0
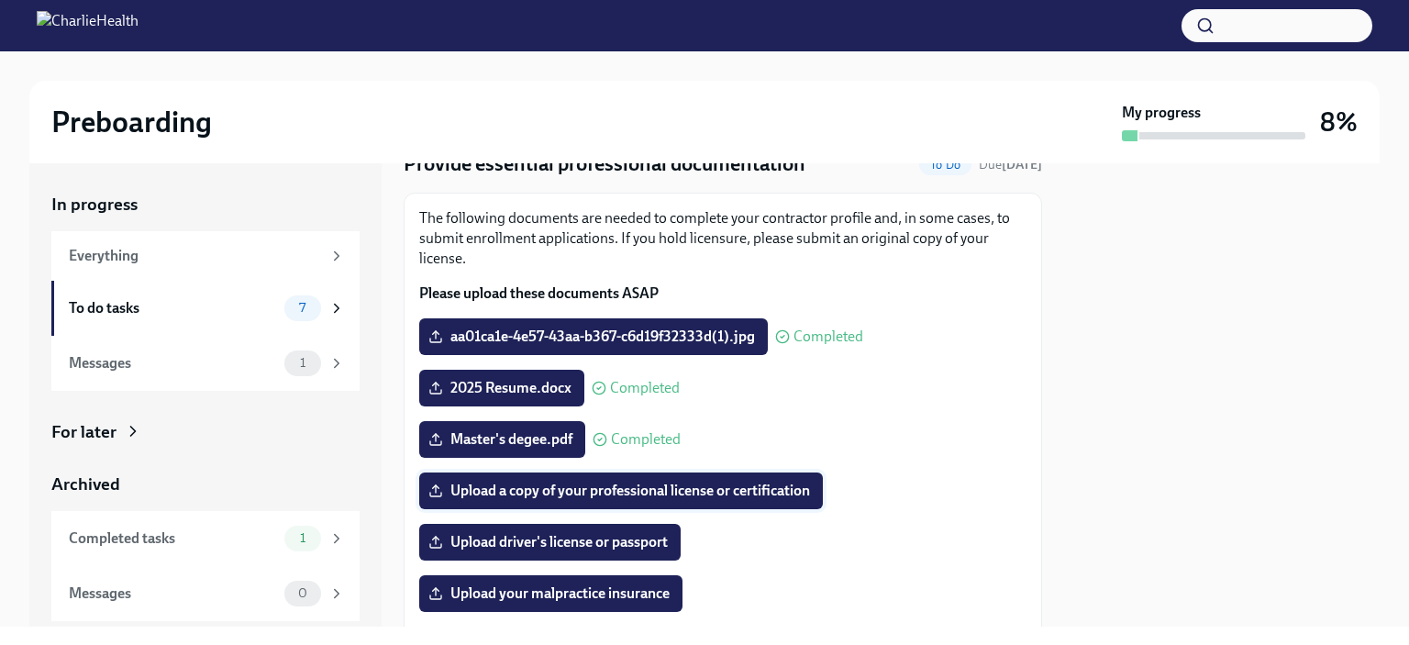
click at [740, 500] on span "Upload a copy of your professional license or certification" at bounding box center [621, 490] width 378 height 18
click at [0, 0] on input "Upload a copy of your professional license or certification" at bounding box center [0, 0] width 0 height 0
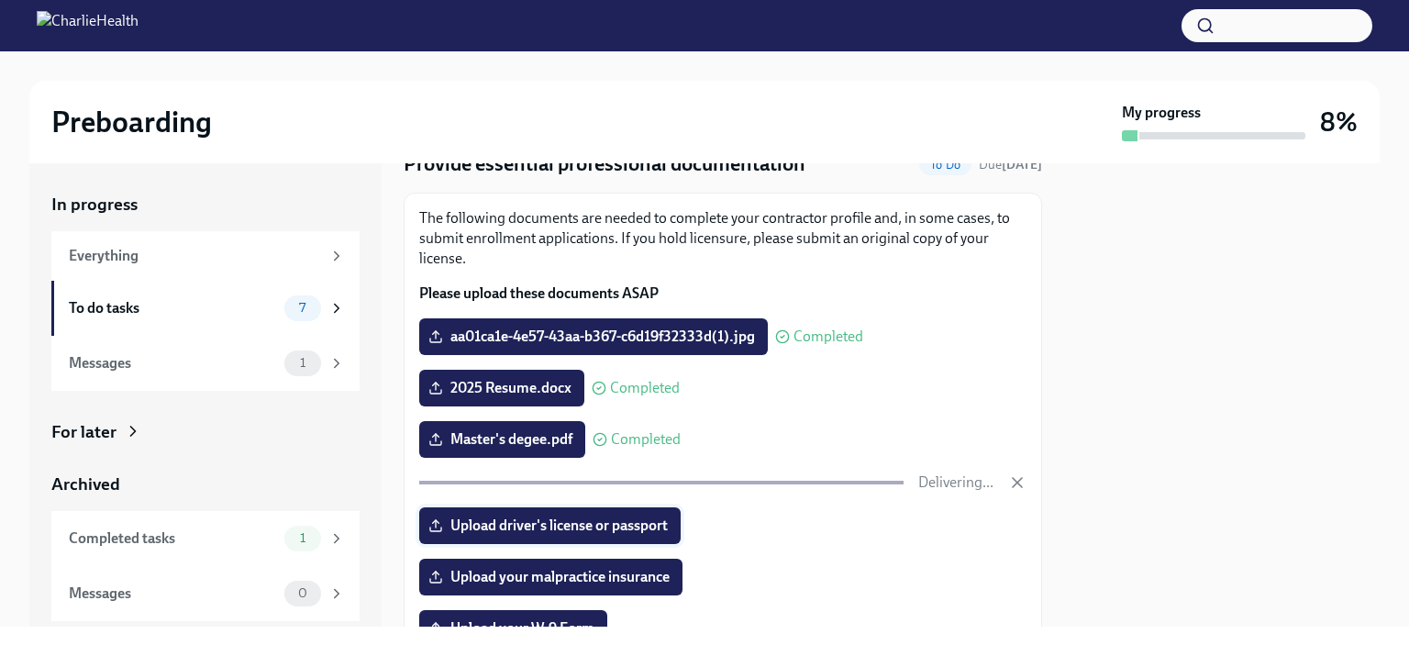
click at [647, 535] on span "Upload driver's license or passport" at bounding box center [550, 525] width 236 height 18
click at [0, 0] on input "Upload driver's license or passport" at bounding box center [0, 0] width 0 height 0
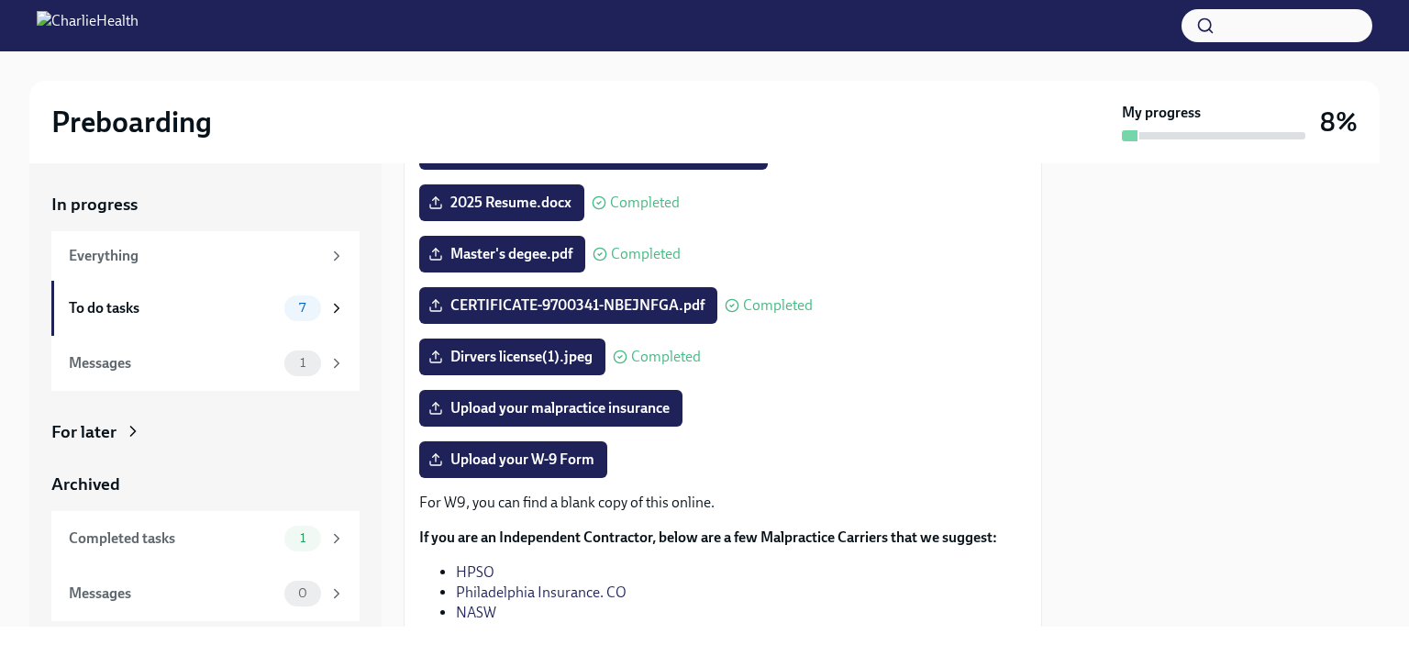
scroll to position [265, 0]
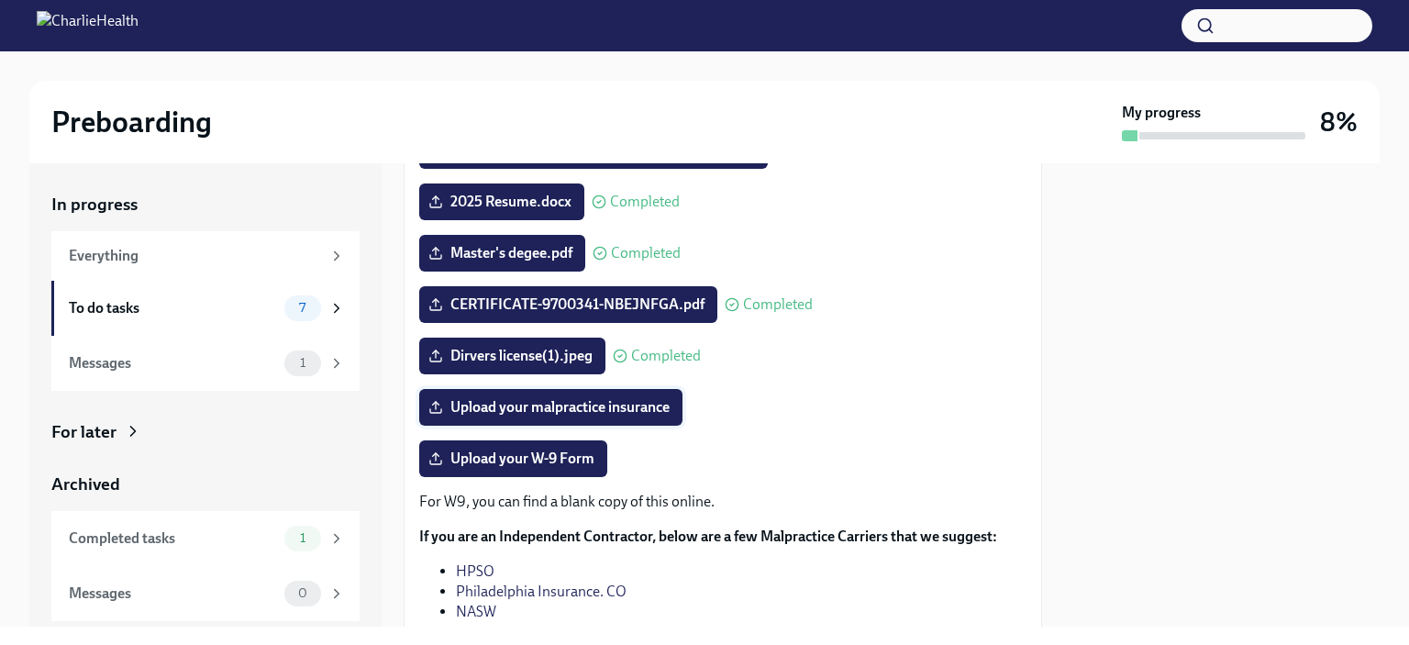
click at [567, 416] on span "Upload your malpractice insurance" at bounding box center [551, 407] width 238 height 18
click at [0, 0] on input "Upload your malpractice insurance" at bounding box center [0, 0] width 0 height 0
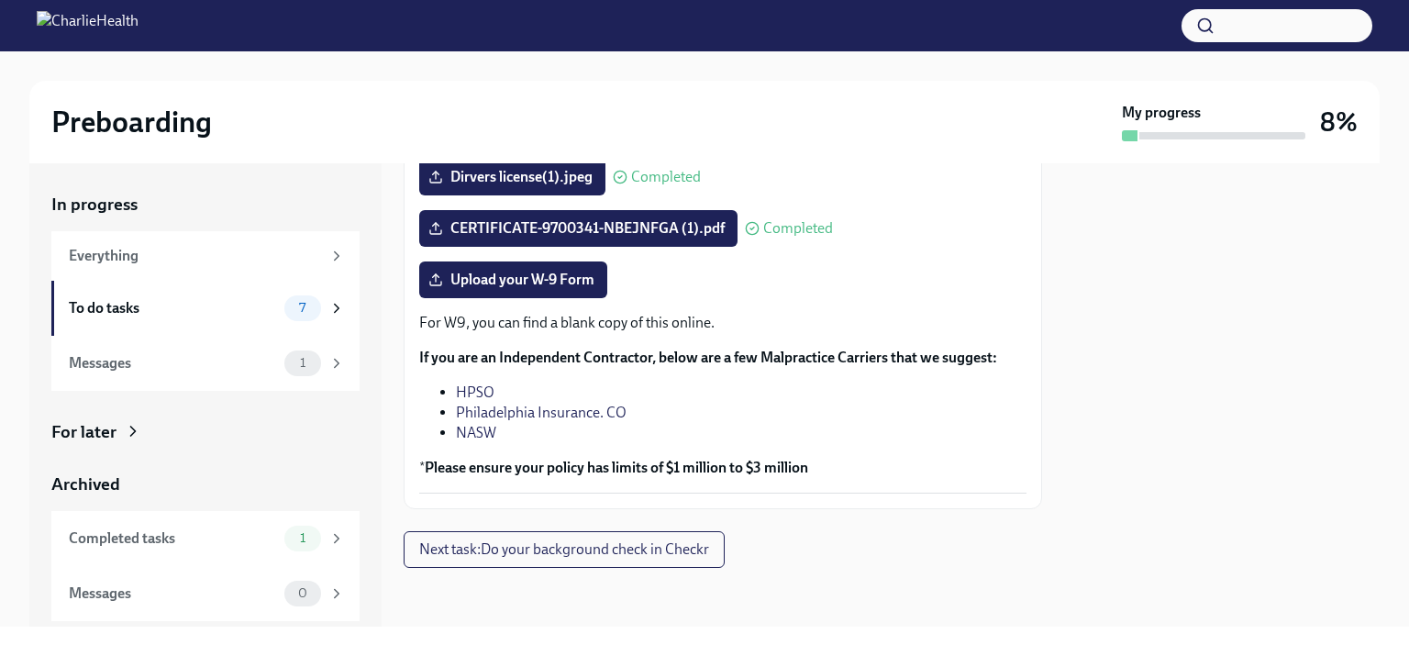
scroll to position [459, 0]
click at [575, 298] on label "Upload your W-9 Form" at bounding box center [513, 279] width 188 height 37
click at [0, 0] on input "Upload your W-9 Form" at bounding box center [0, 0] width 0 height 0
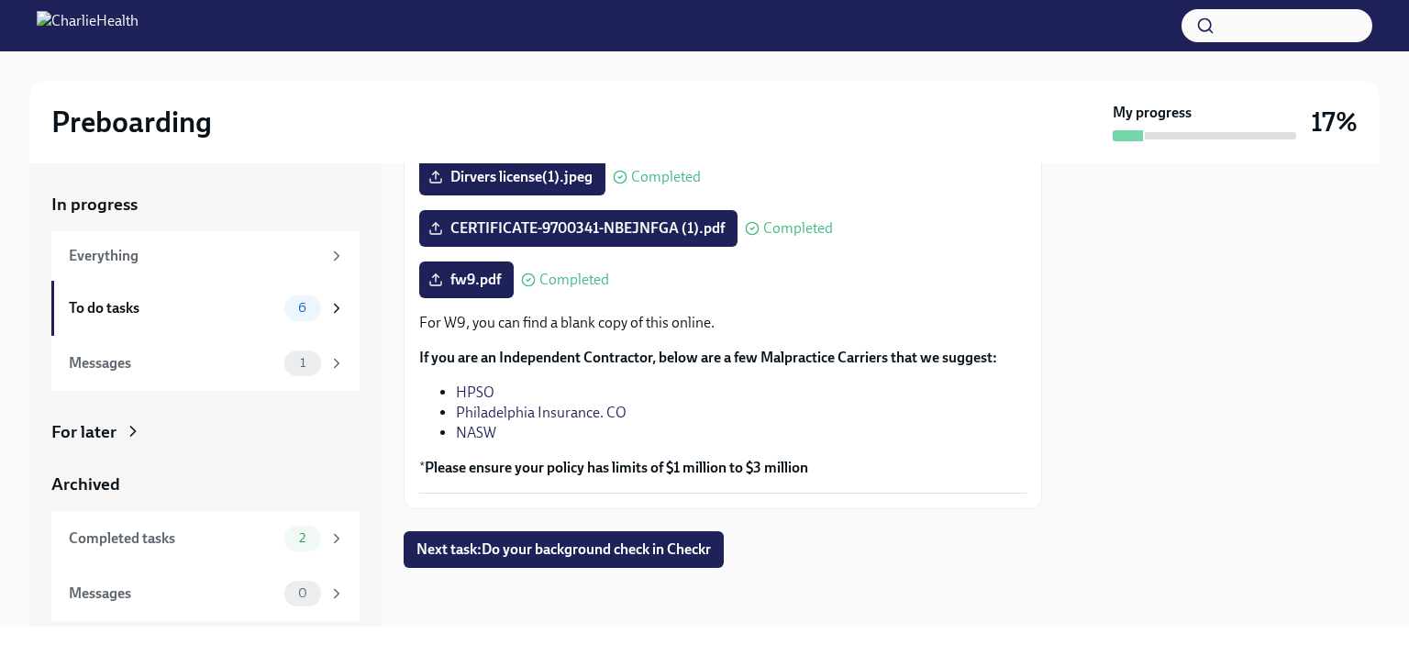
scroll to position [563, 0]
click at [678, 548] on span "Next task : Do your background check in Checkr" at bounding box center [563, 549] width 294 height 18
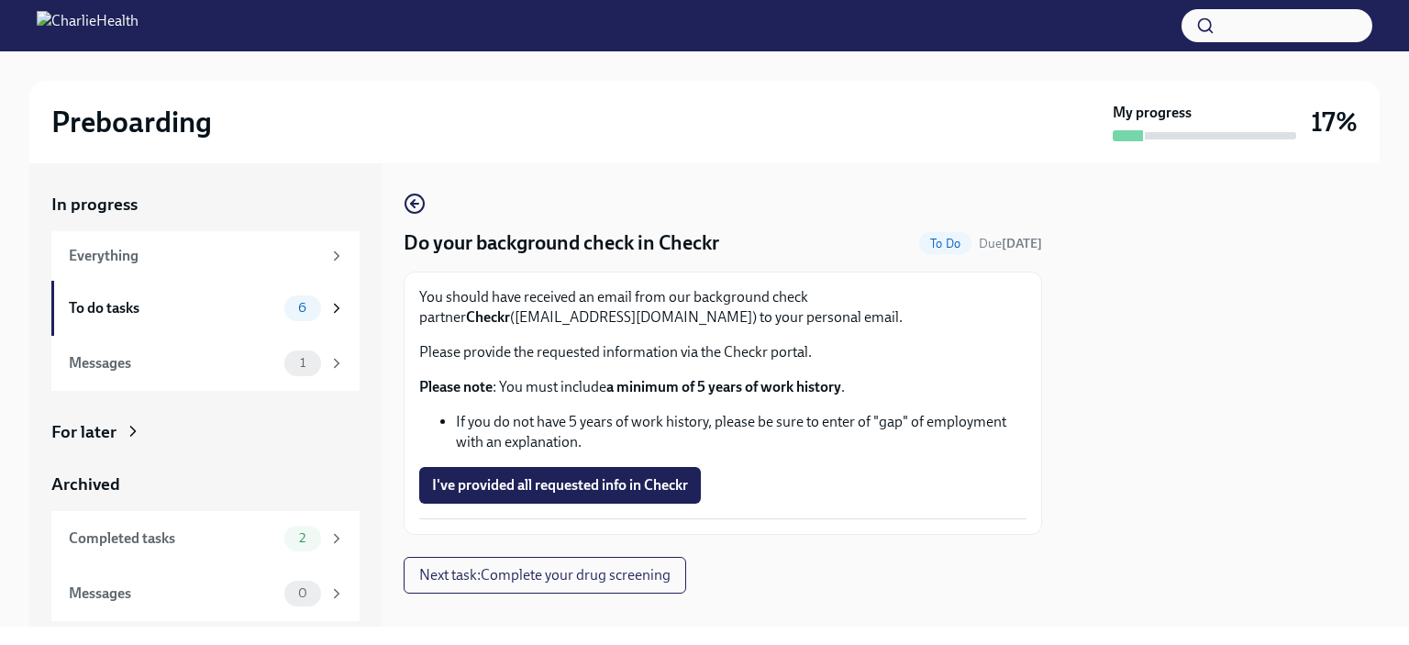
click at [653, 494] on span "I've provided all requested info in Checkr" at bounding box center [560, 485] width 256 height 18
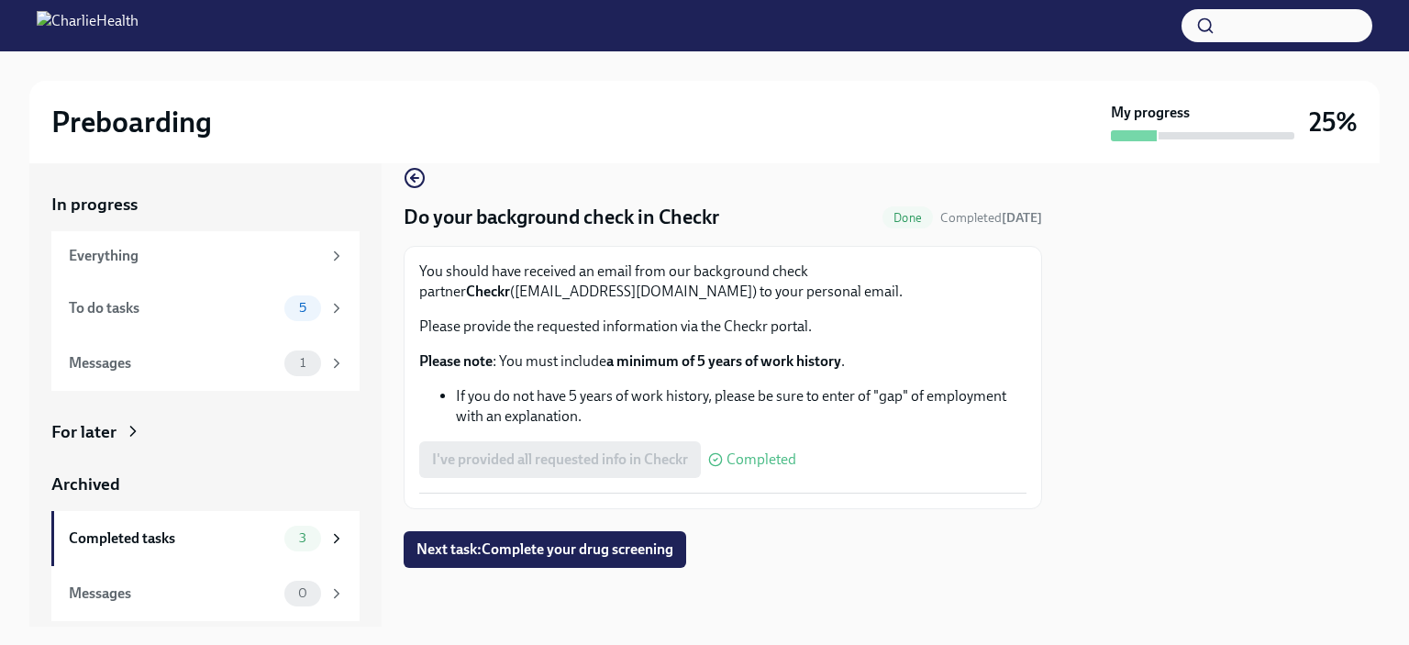
scroll to position [65, 0]
click at [559, 559] on span "Next task : Complete your drug screening" at bounding box center [544, 549] width 257 height 18
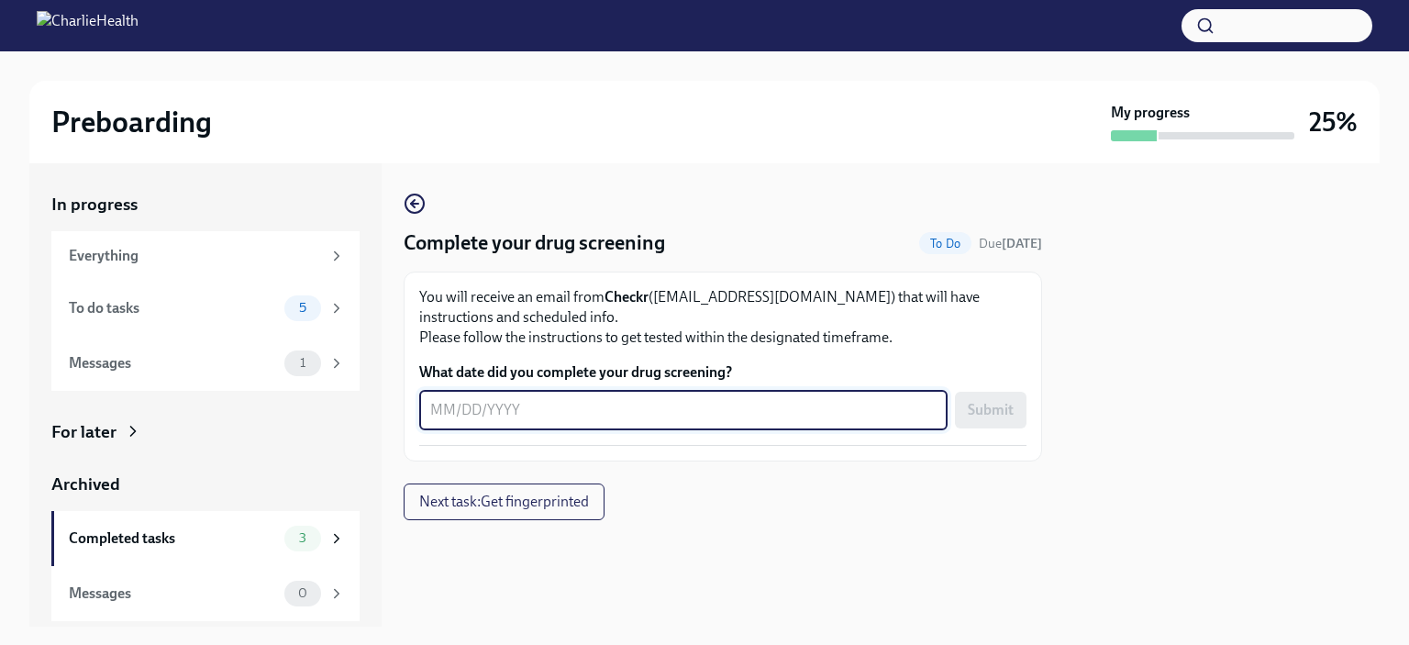
click at [477, 421] on textarea "What date did you complete your drug screening?" at bounding box center [683, 410] width 506 height 22
type textarea "09302025"
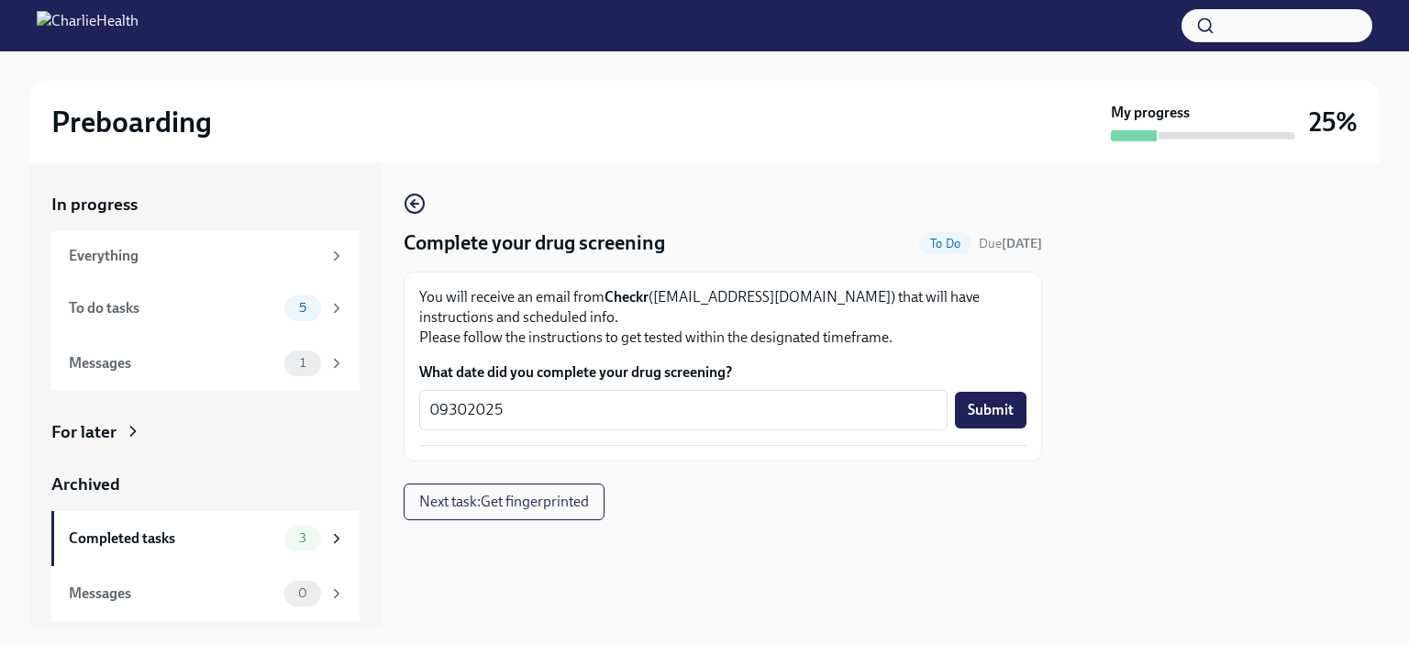
click at [968, 419] on span "Submit" at bounding box center [991, 410] width 46 height 18
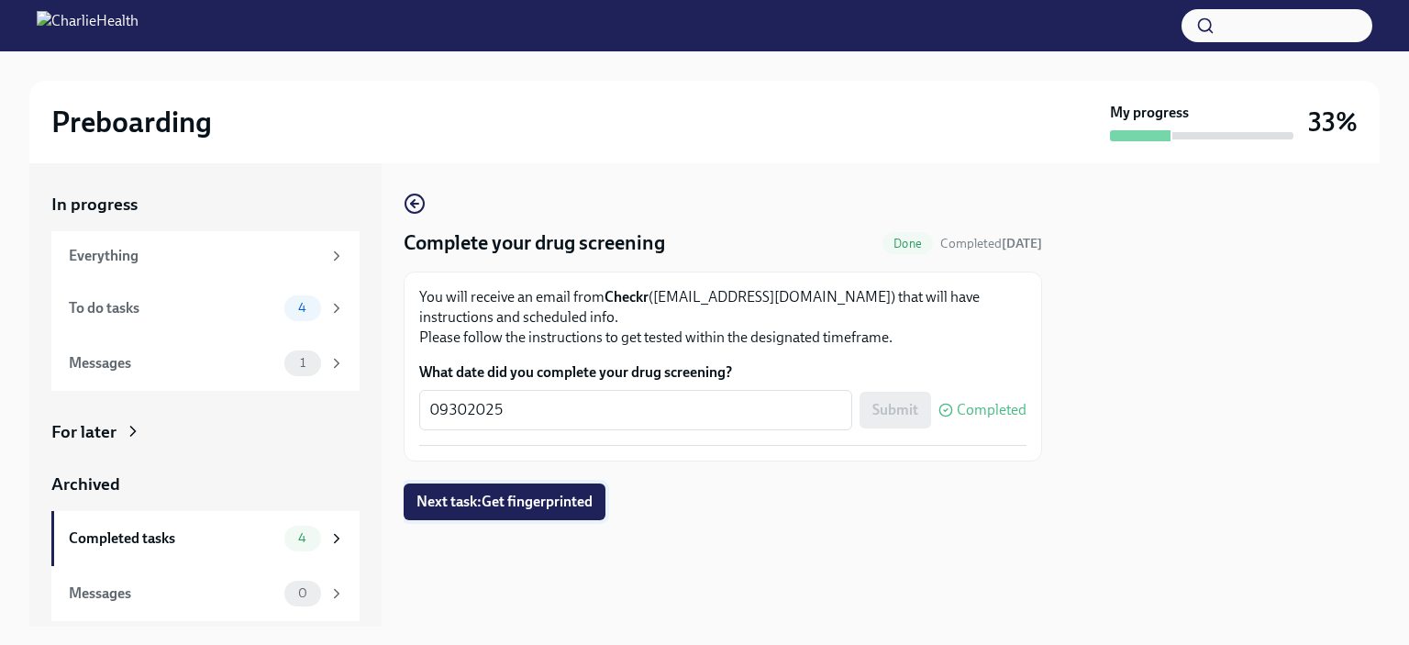
click at [484, 511] on span "Next task : Get fingerprinted" at bounding box center [504, 501] width 176 height 18
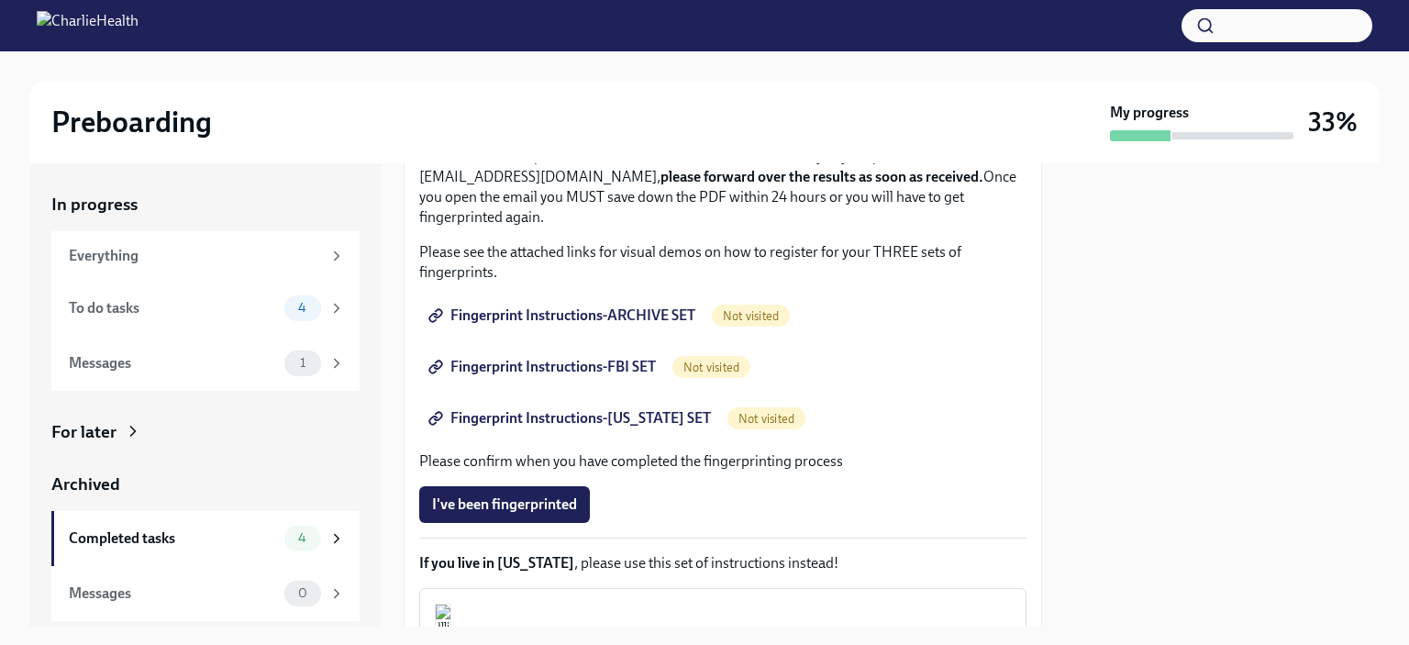
scroll to position [252, 0]
click at [695, 323] on span "Fingerprint Instructions-ARCHIVE SET" at bounding box center [563, 313] width 263 height 18
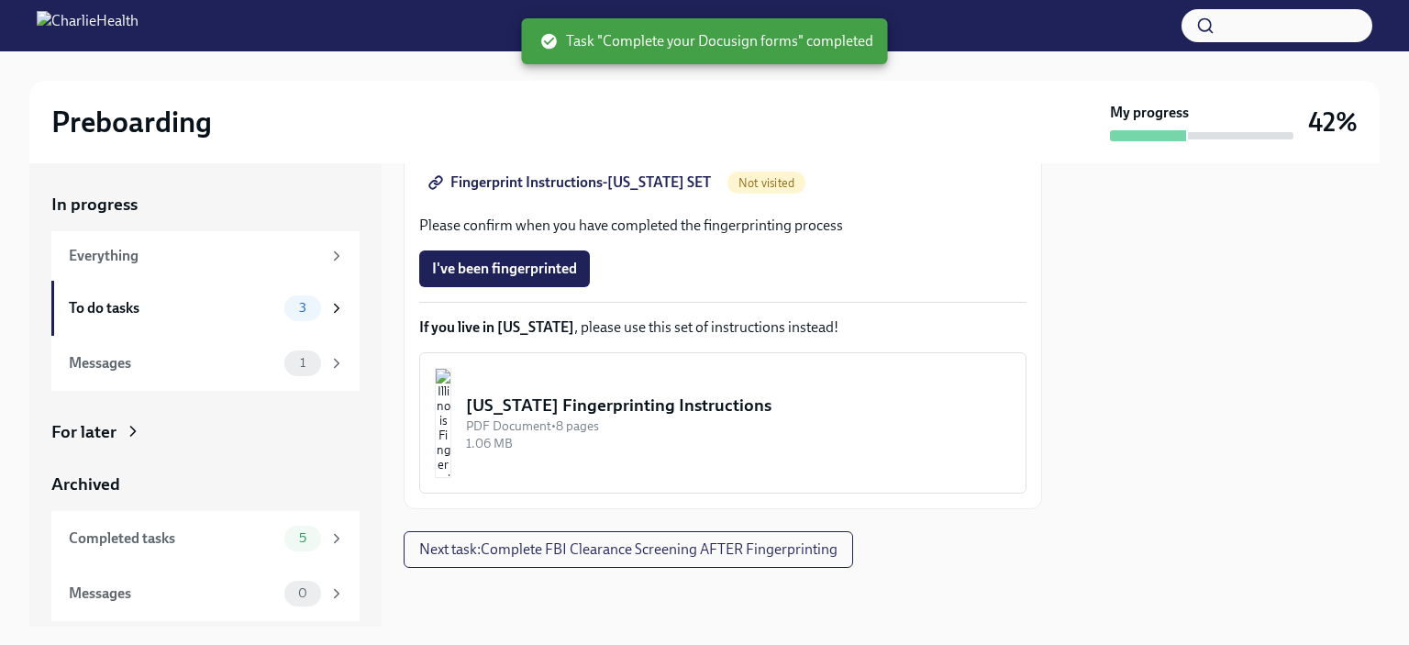
scroll to position [581, 0]
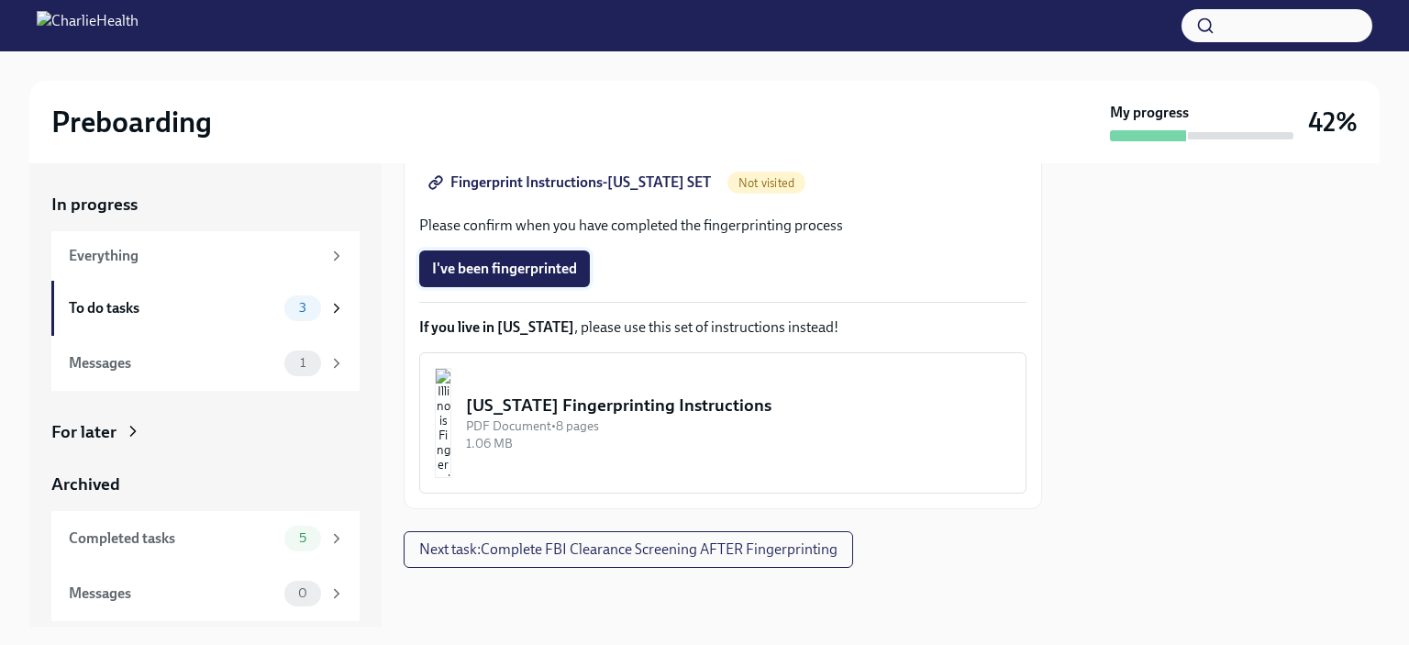
click at [534, 278] on span "I've been fingerprinted" at bounding box center [504, 269] width 145 height 18
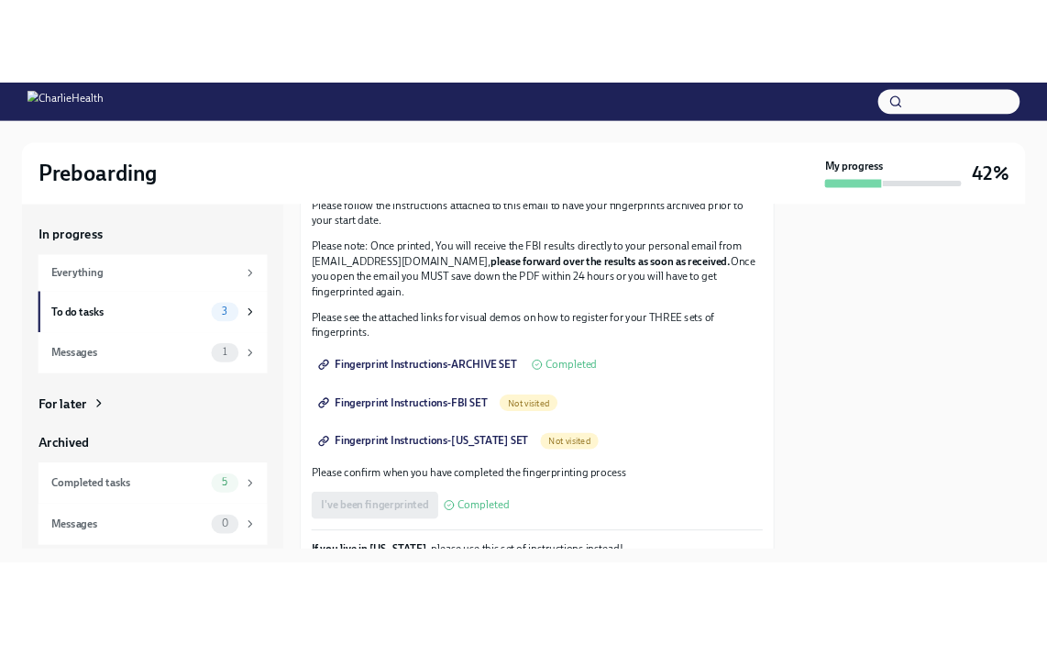
scroll to position [190, 0]
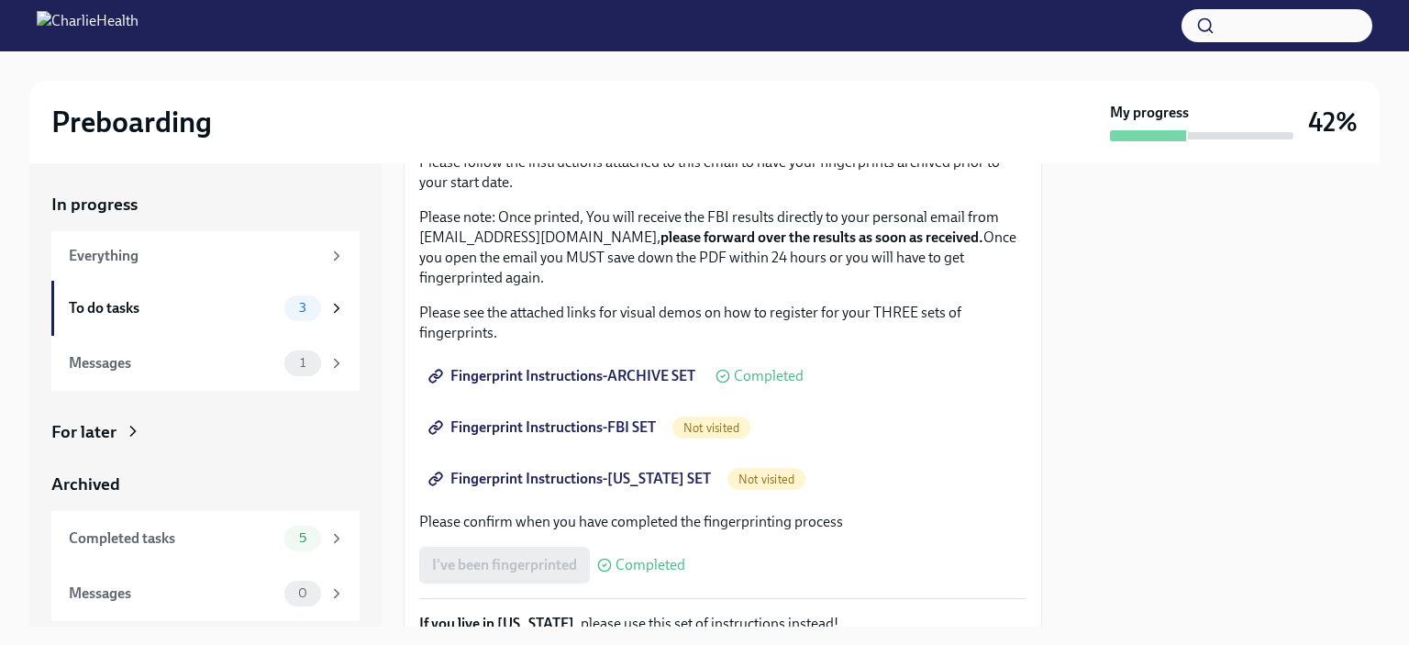
click at [601, 437] on span "Fingerprint Instructions-FBI SET" at bounding box center [544, 427] width 224 height 18
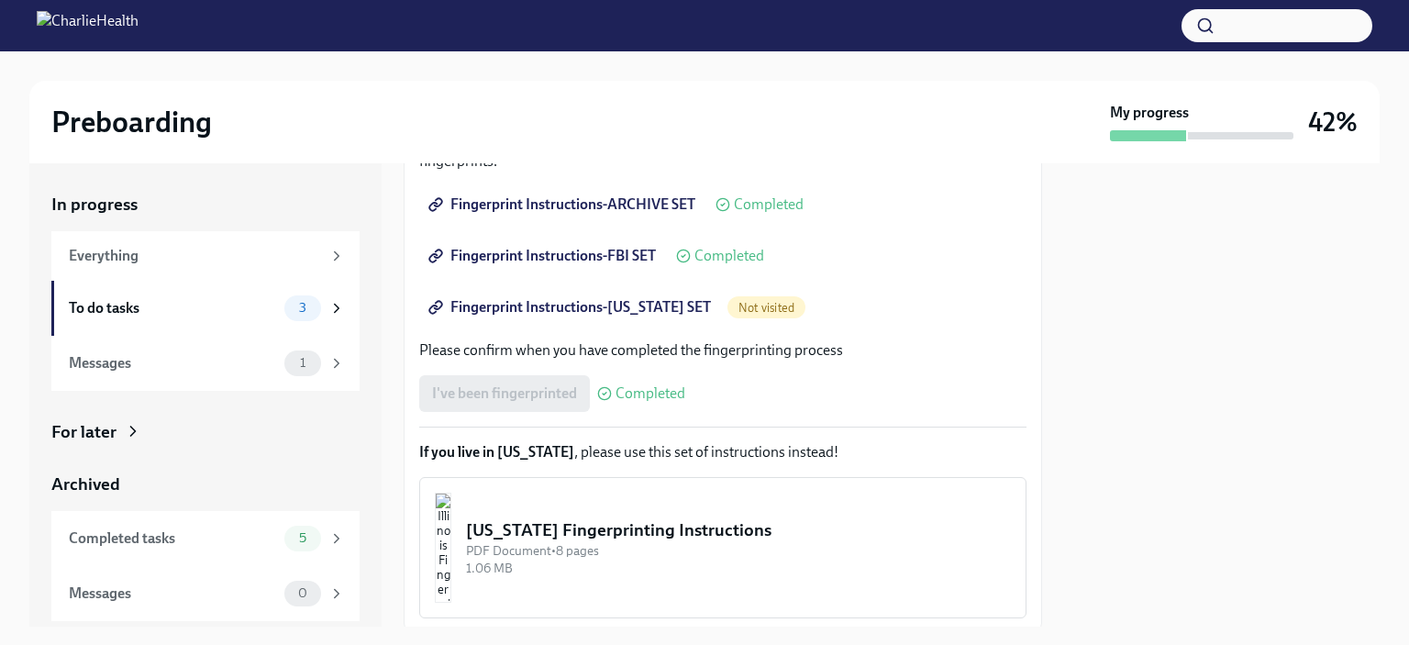
scroll to position [358, 0]
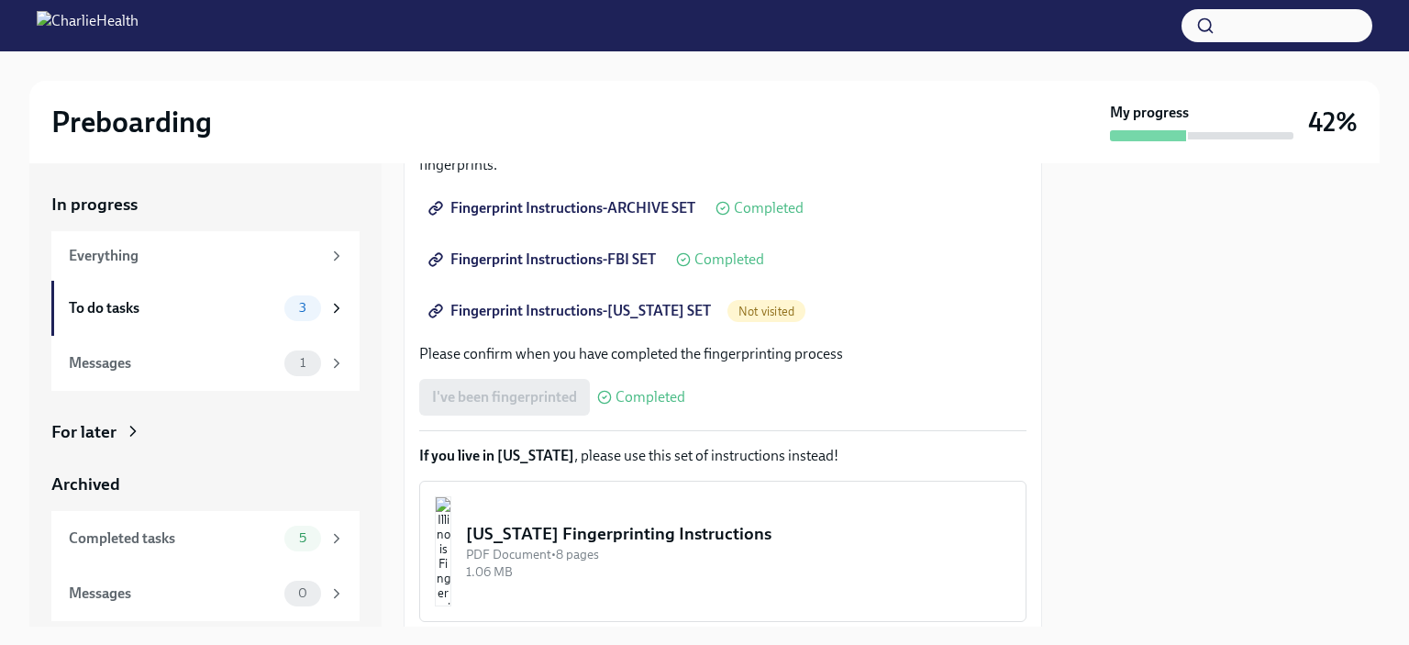
click at [584, 320] on span "Fingerprint Instructions-[US_STATE] SET" at bounding box center [571, 311] width 279 height 18
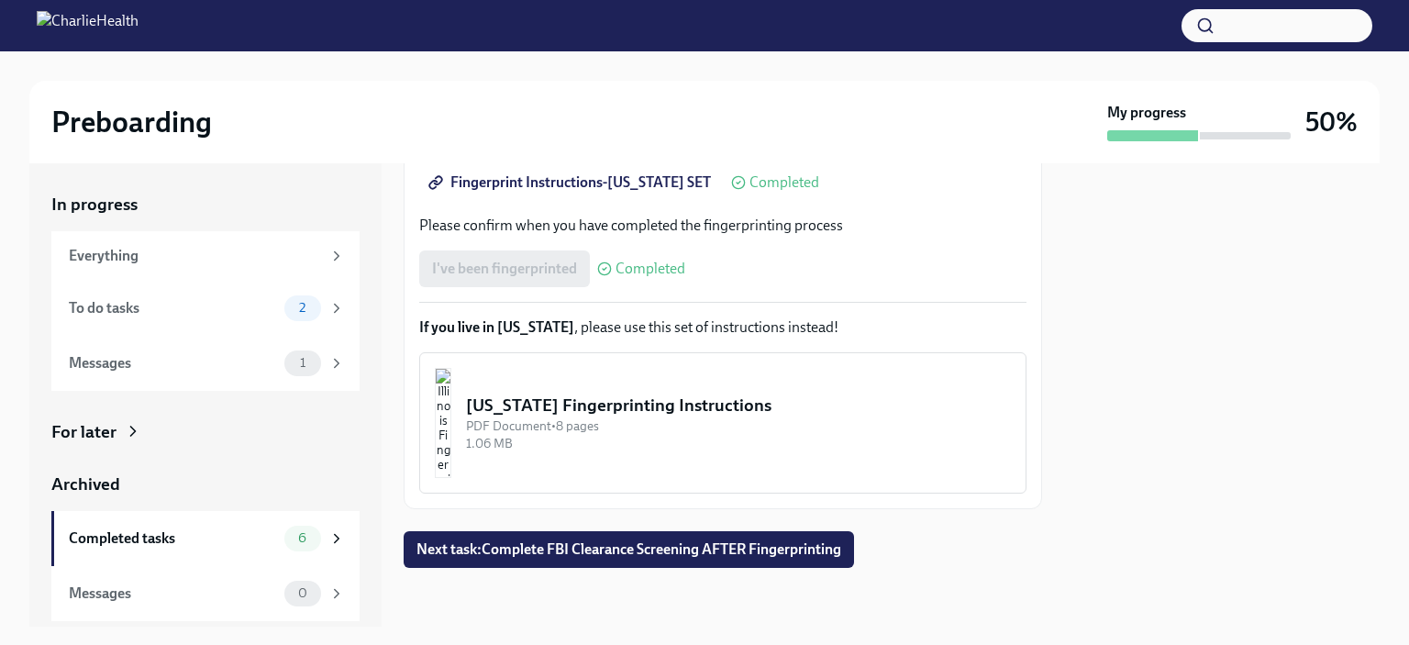
scroll to position [565, 0]
click at [648, 559] on span "Next task : Complete FBI Clearance Screening AFTER Fingerprinting" at bounding box center [628, 549] width 425 height 18
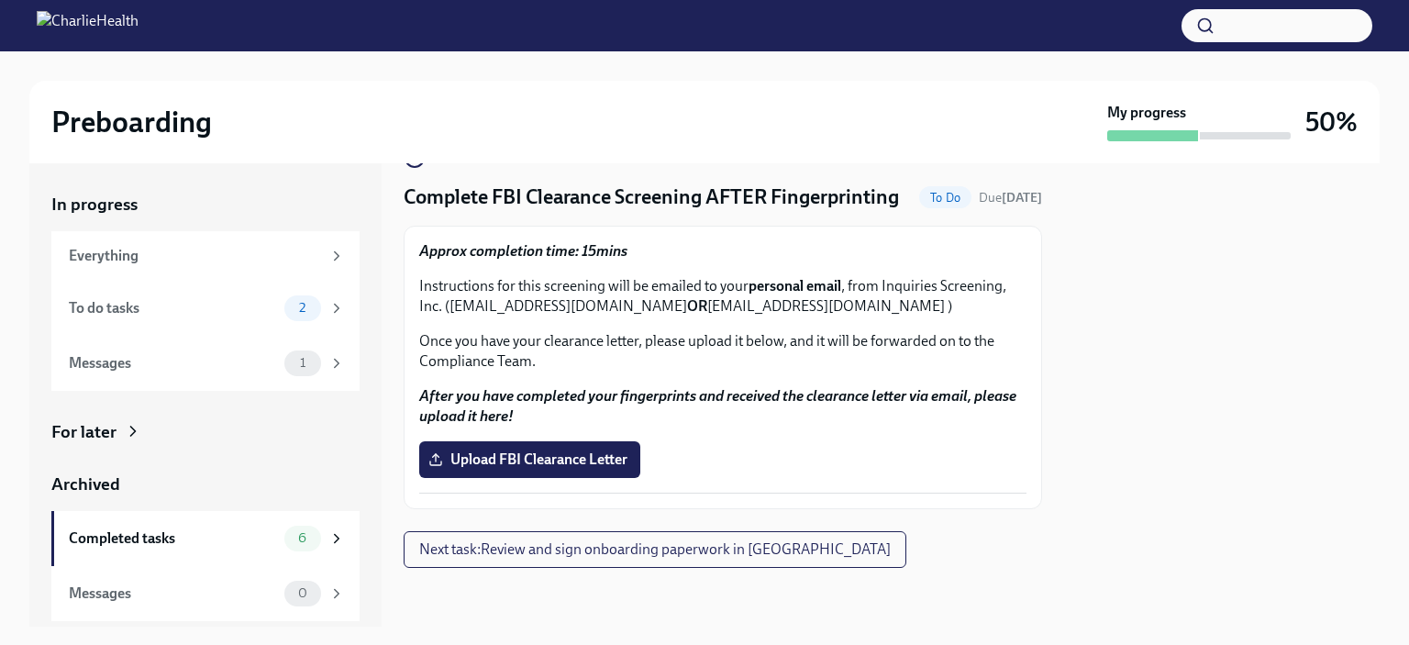
scroll to position [117, 0]
click at [566, 469] on span "Upload FBI Clearance Letter" at bounding box center [529, 459] width 195 height 18
click at [0, 0] on input "Upload FBI Clearance Letter" at bounding box center [0, 0] width 0 height 0
